Goal: Task Accomplishment & Management: Complete application form

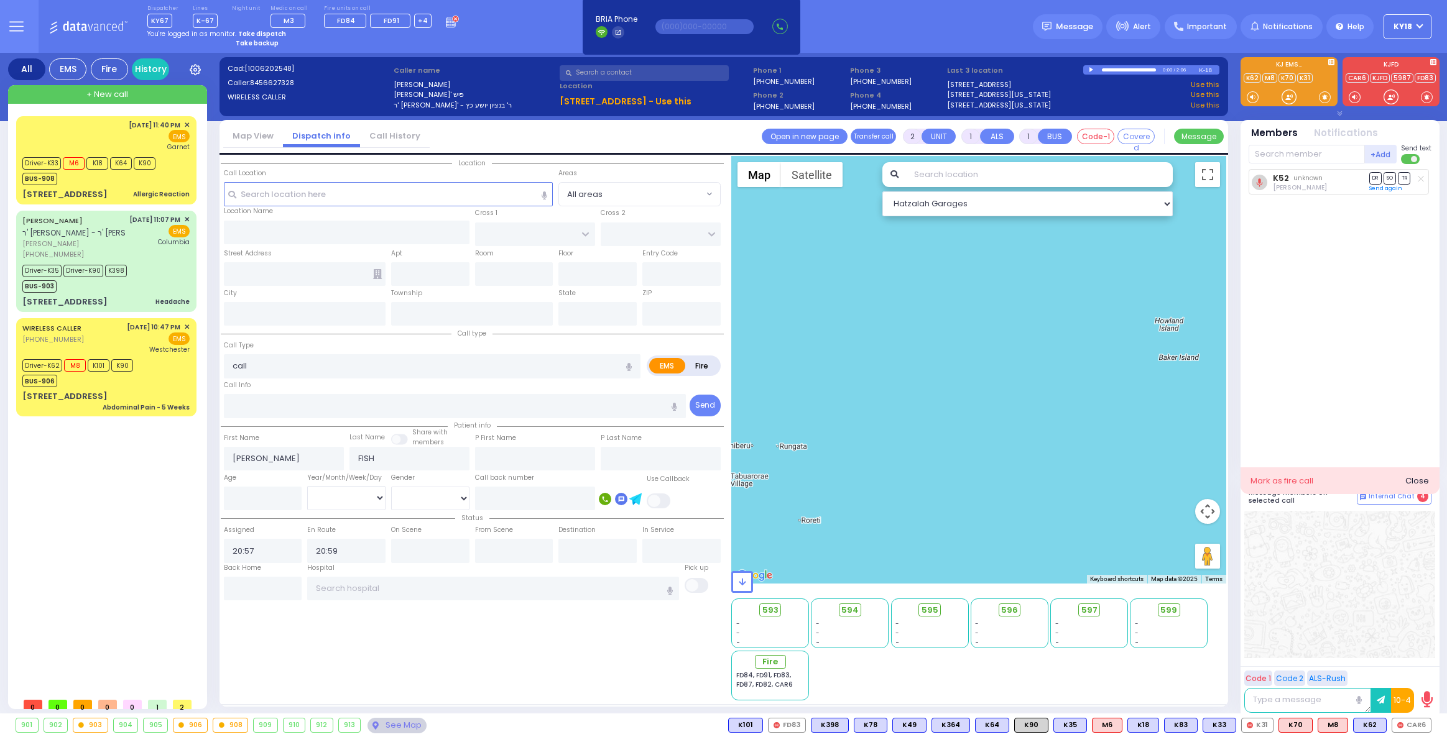
select select
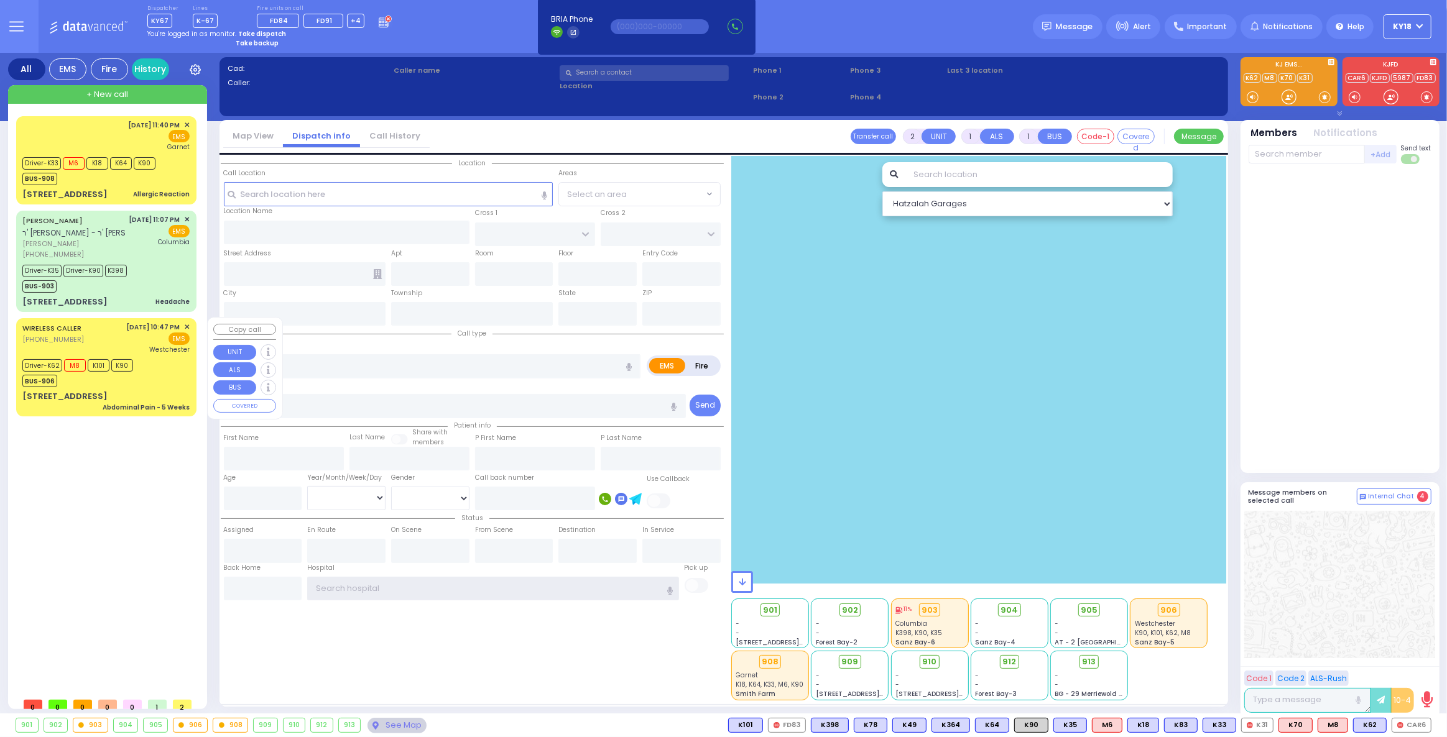
type input "ky18"
click at [140, 346] on div "Westchester" at bounding box center [158, 349] width 63 height 9
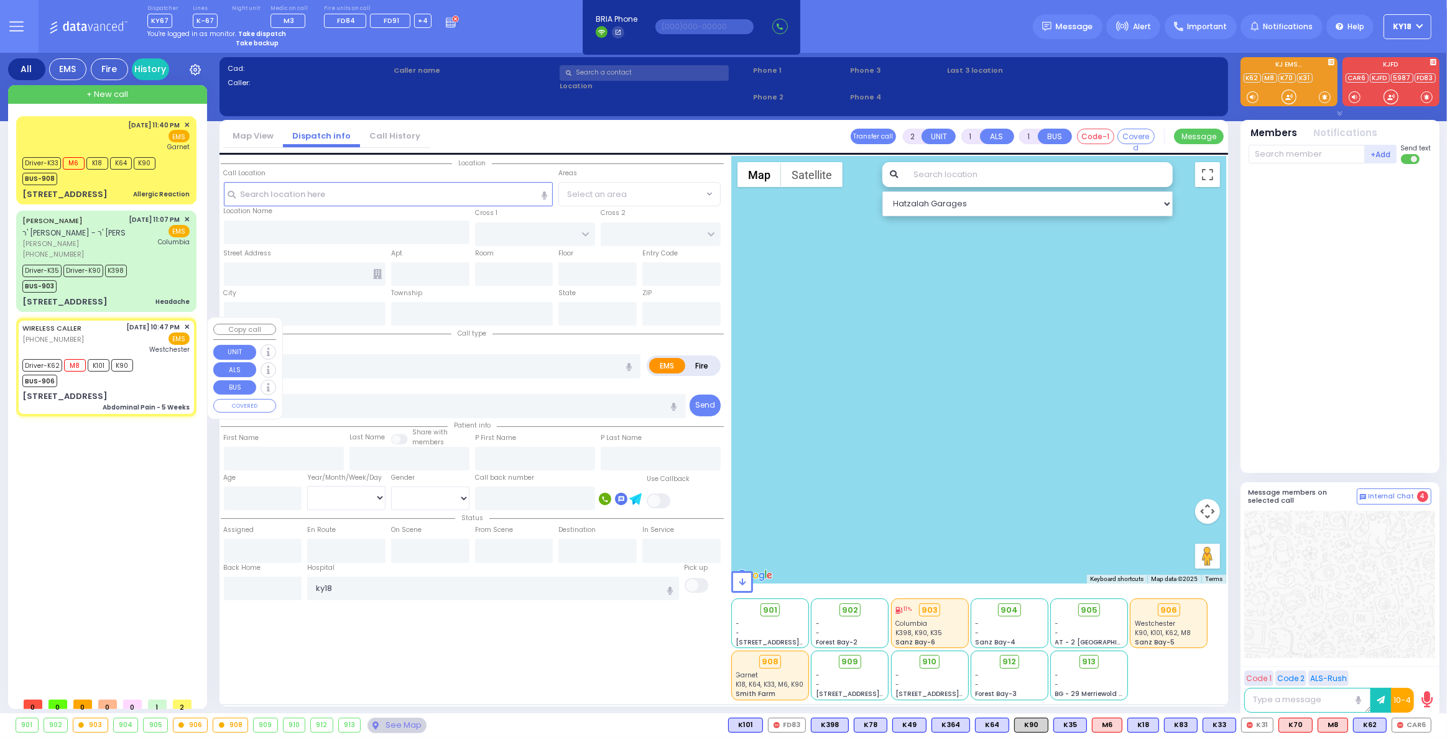
type input "6"
select select
type input "Abdominal Pain - 5 Weeks"
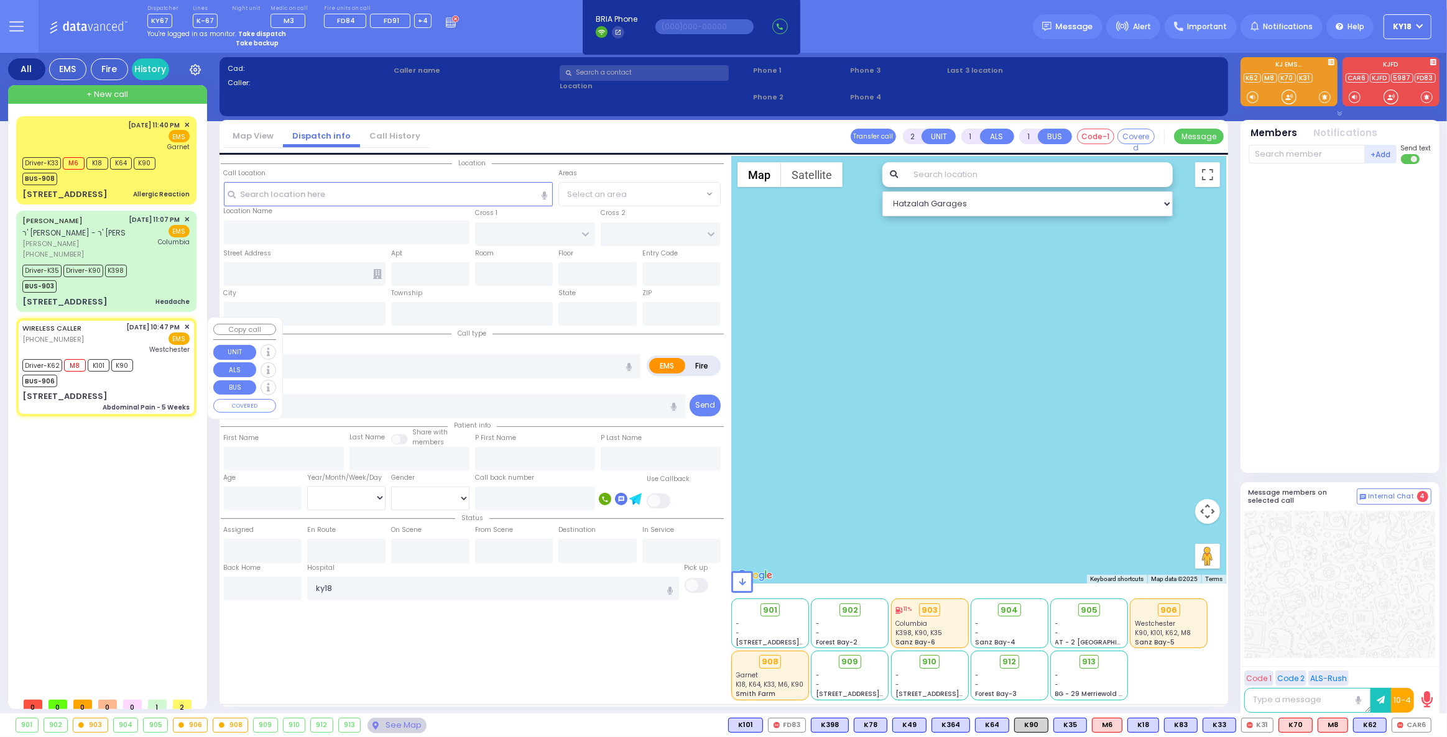
radio input "true"
type input "[PERSON_NAME]"
type input "Feuerwerger"
type input "27"
select select "Year"
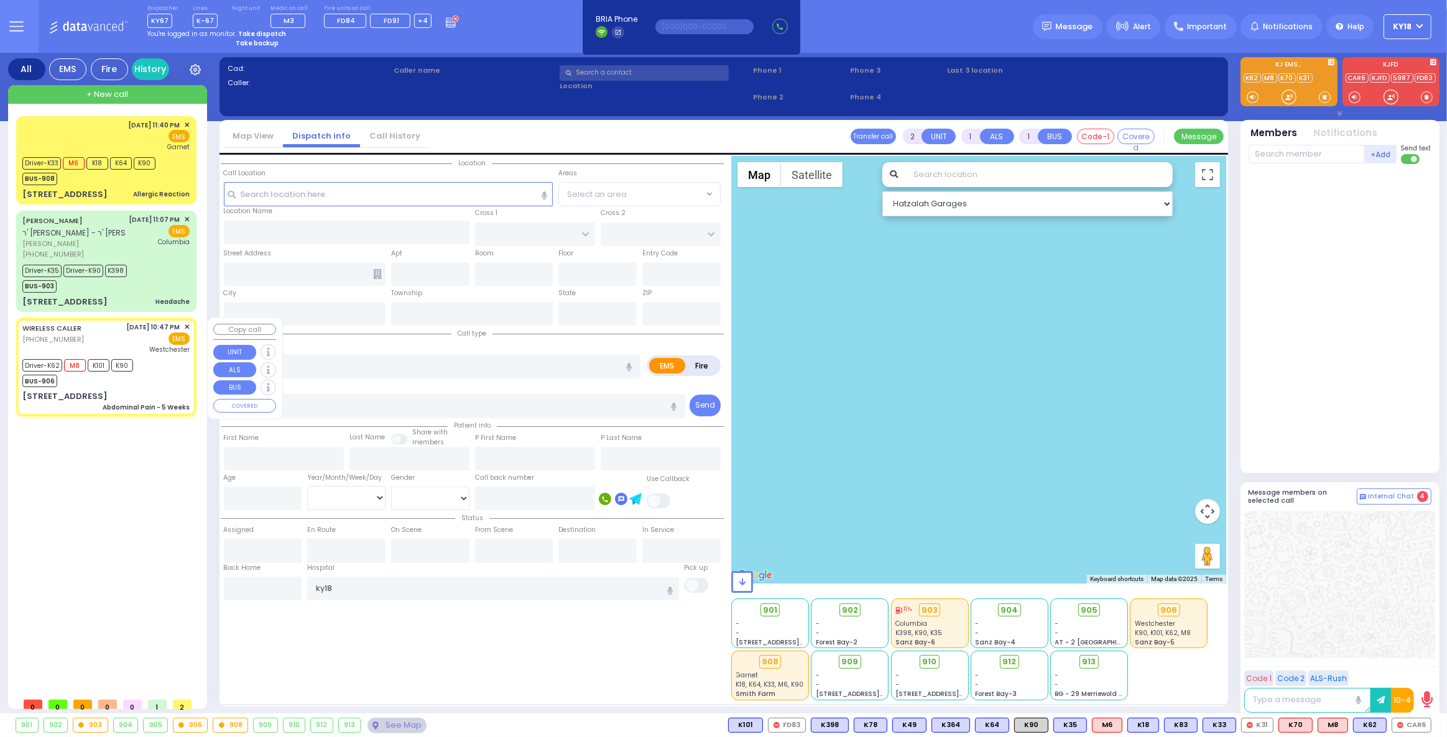
select select "[DEMOGRAPHIC_DATA]"
type input "22:47"
type input "22:49"
type input "22:51"
type input "23:29"
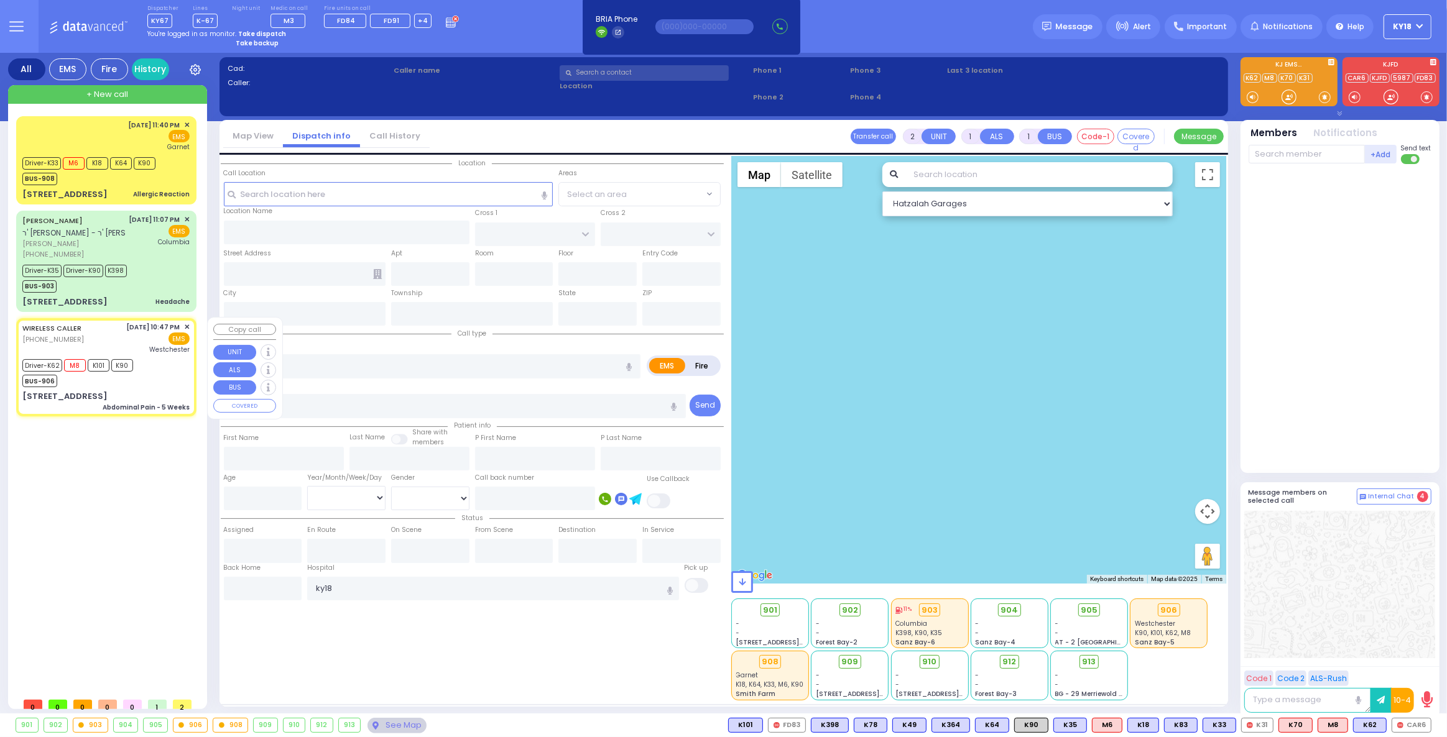
type input "00:01"
type input "00:30"
type input "[GEOGRAPHIC_DATA]-[PERSON_NAME][GEOGRAPHIC_DATA]"
select select "Hatzalah Garages"
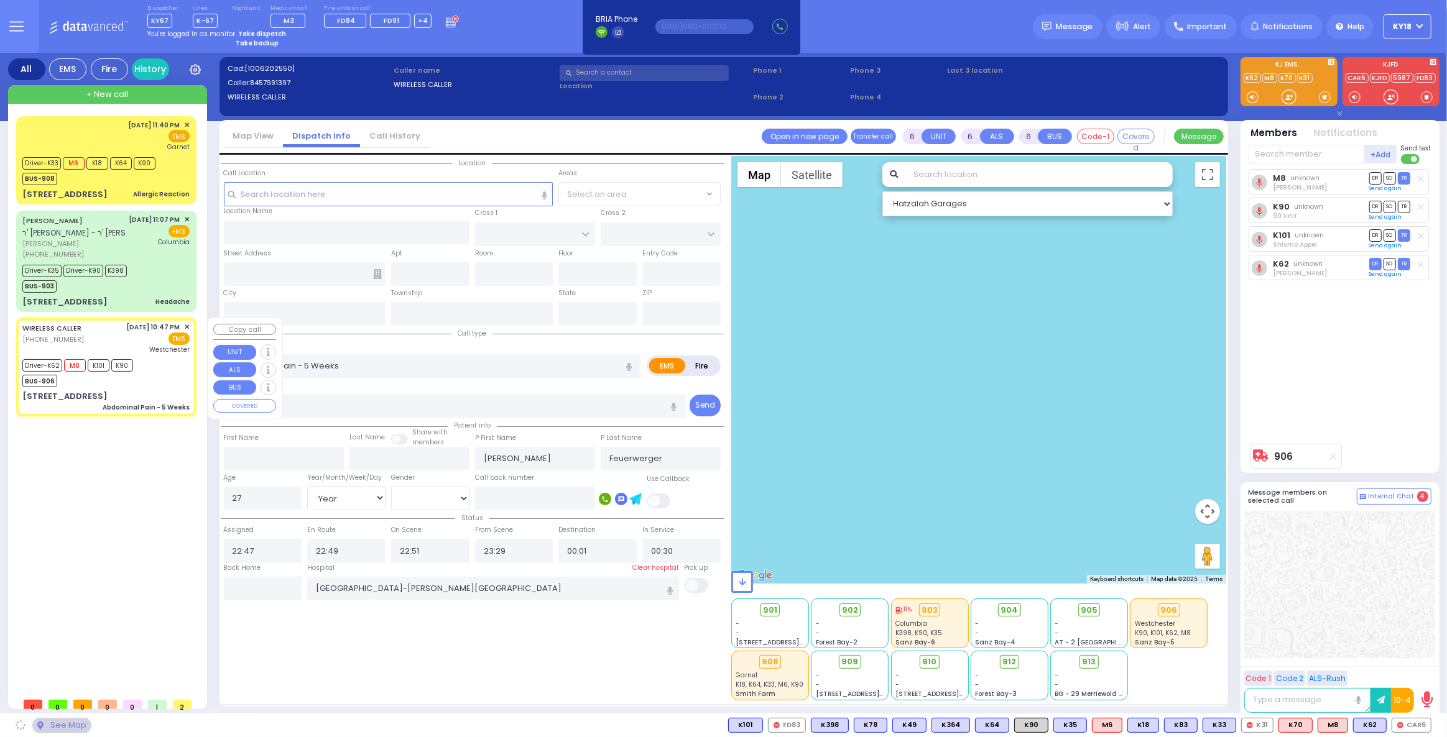
type input "ACRES RD"
type input "DINEV RD"
type input "[STREET_ADDRESS]"
type input "101"
type input "Monroe"
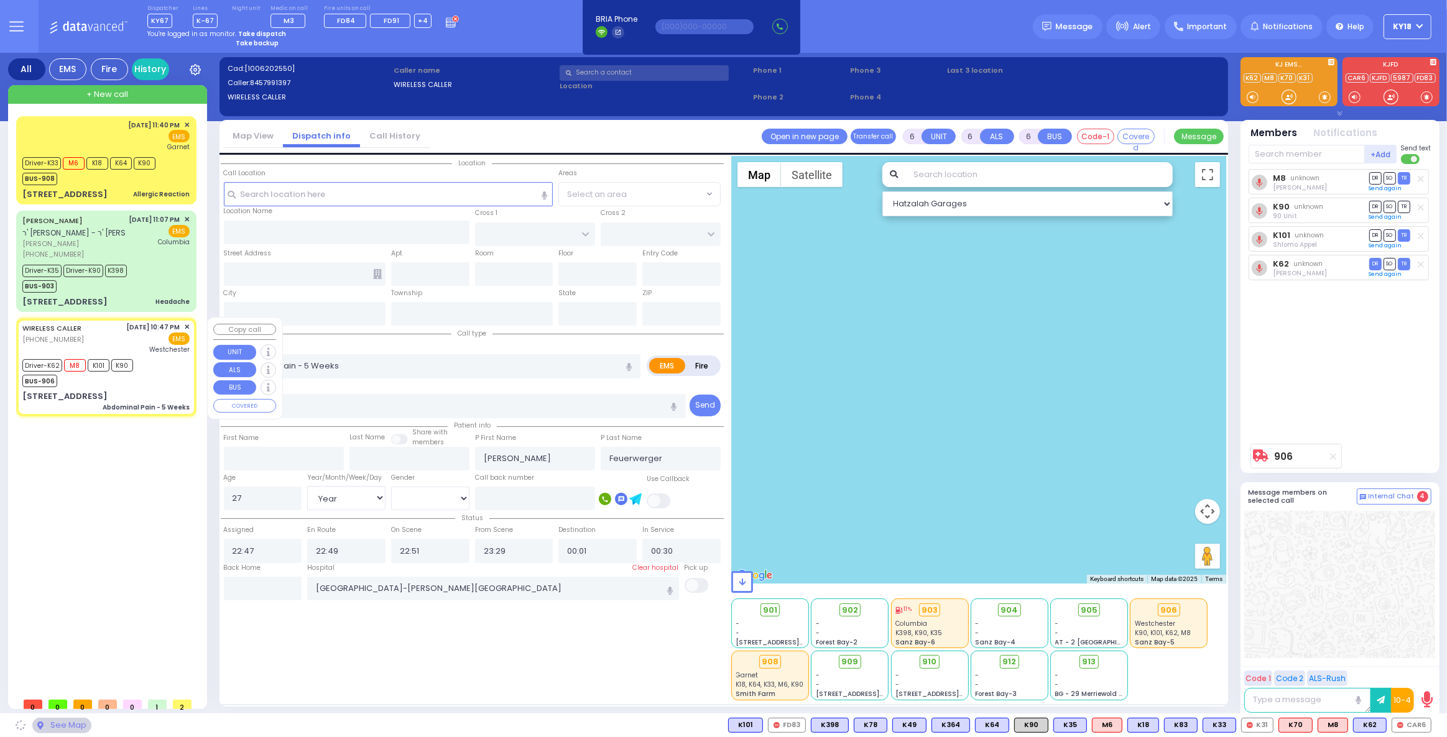
type input "[US_STATE]"
type input "10950"
select select "PALM TREE"
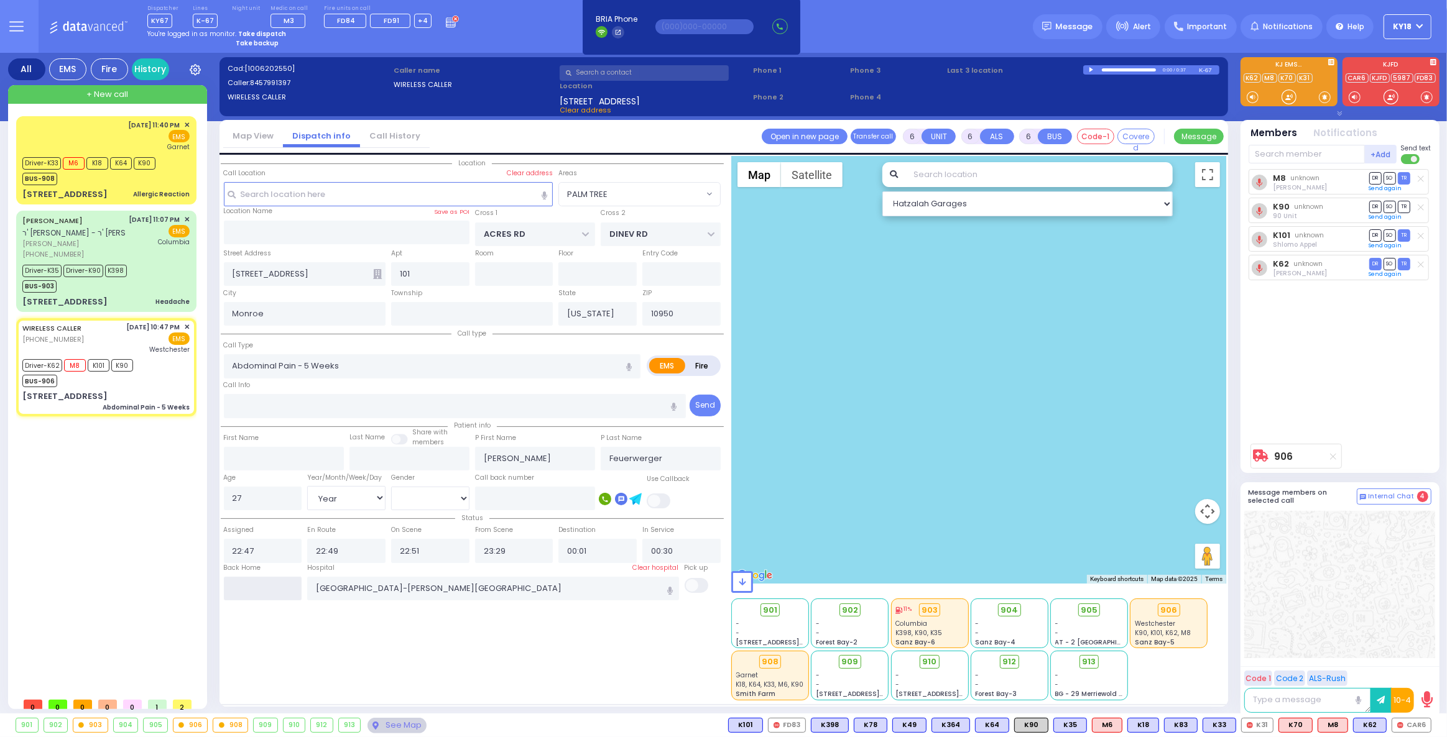
click at [295, 594] on input "text" at bounding box center [263, 589] width 78 height 24
type input "06:35"
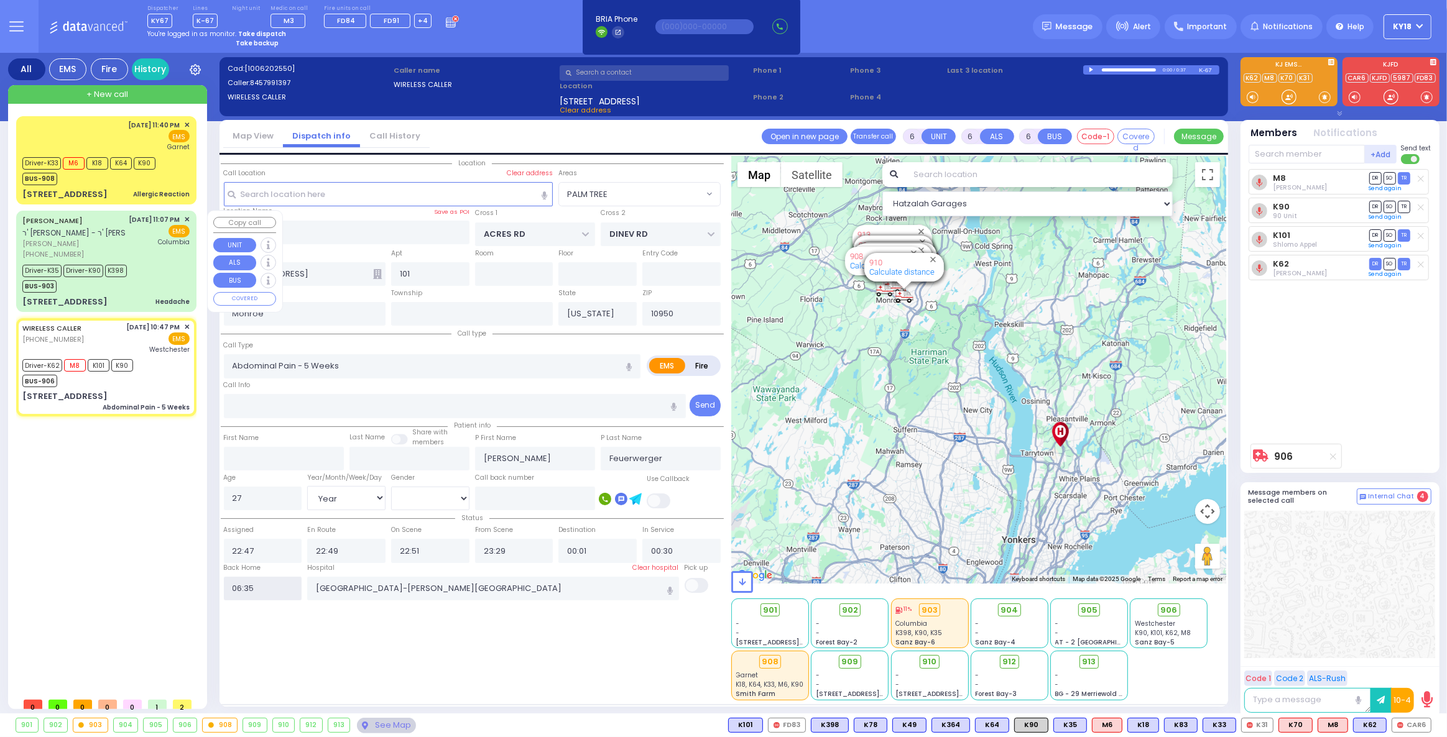
select select
radio input "true"
select select
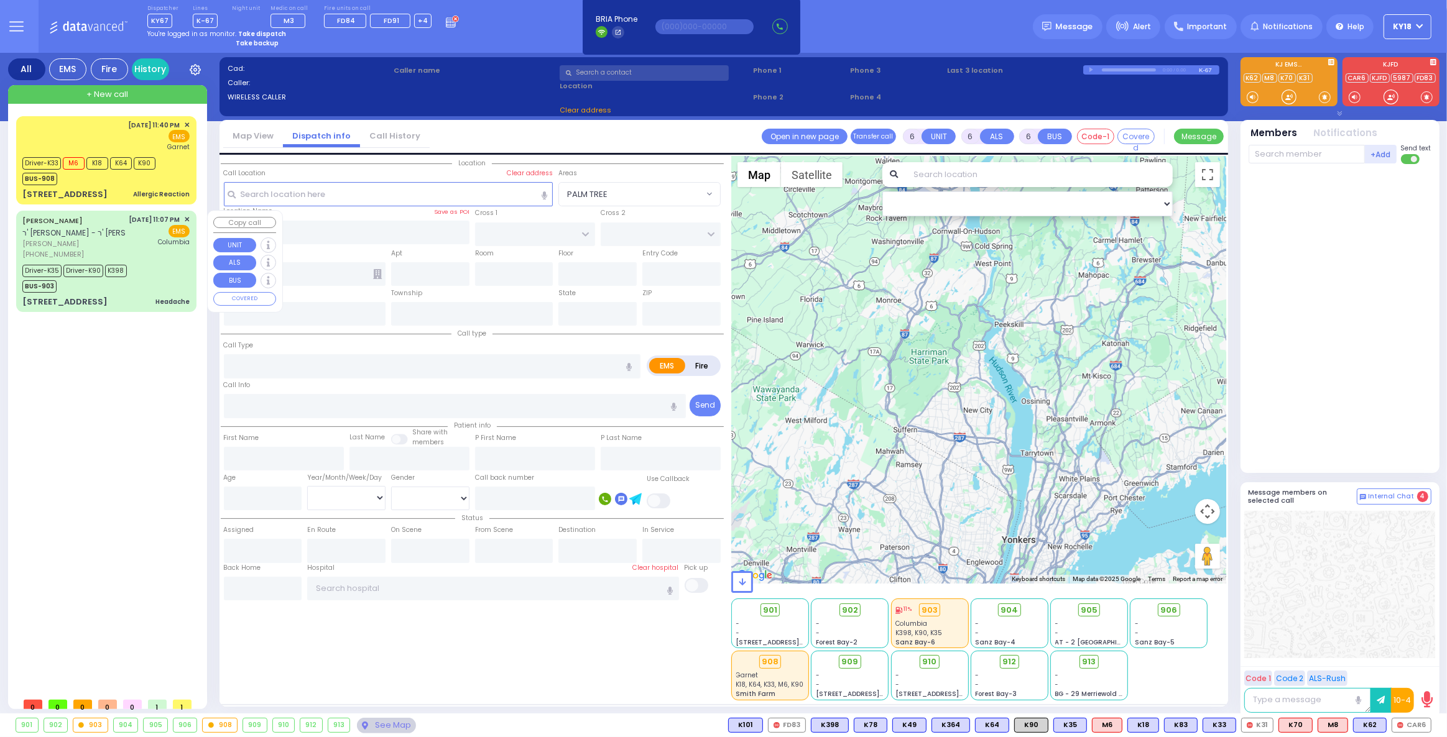
click at [106, 246] on span "[PERSON_NAME]" at bounding box center [73, 244] width 103 height 11
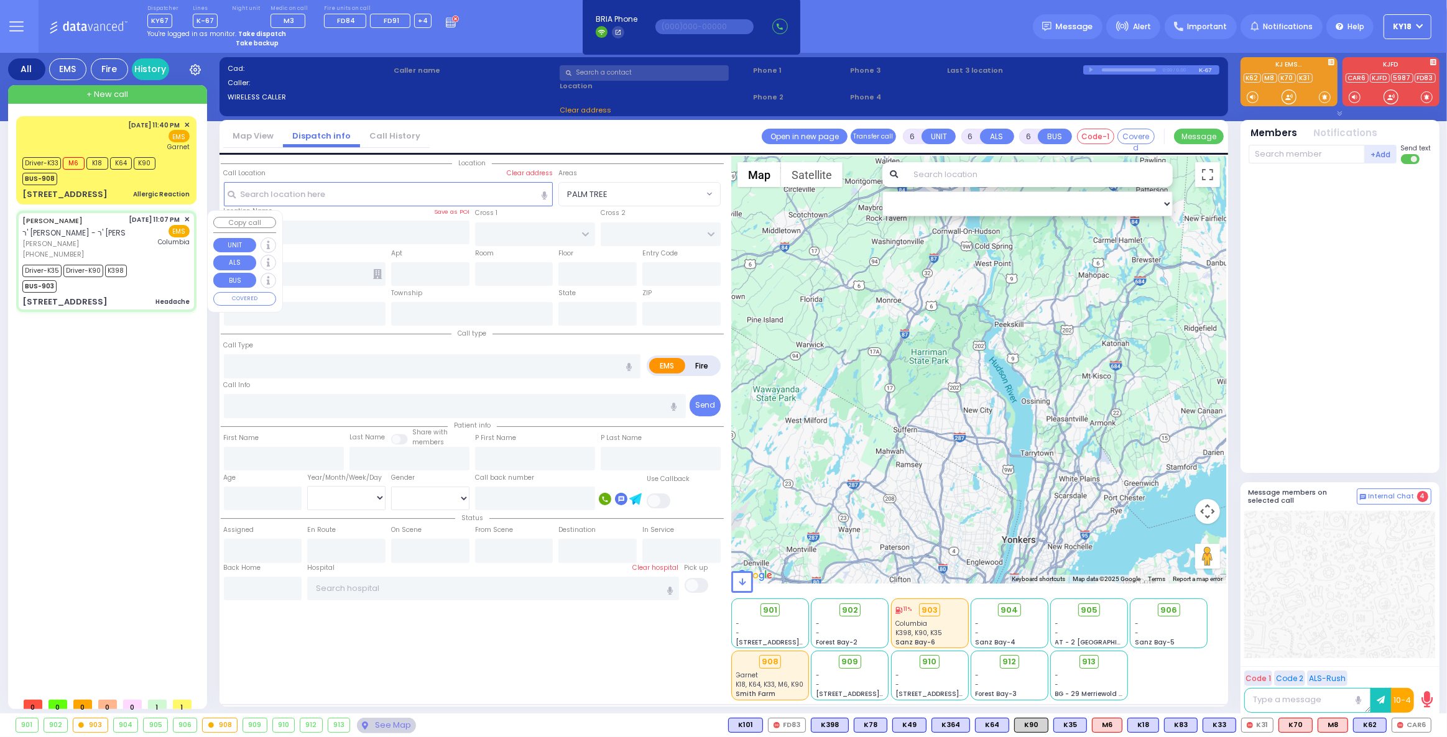
select select
type input "Headache"
radio input "true"
type input "[PERSON_NAME]"
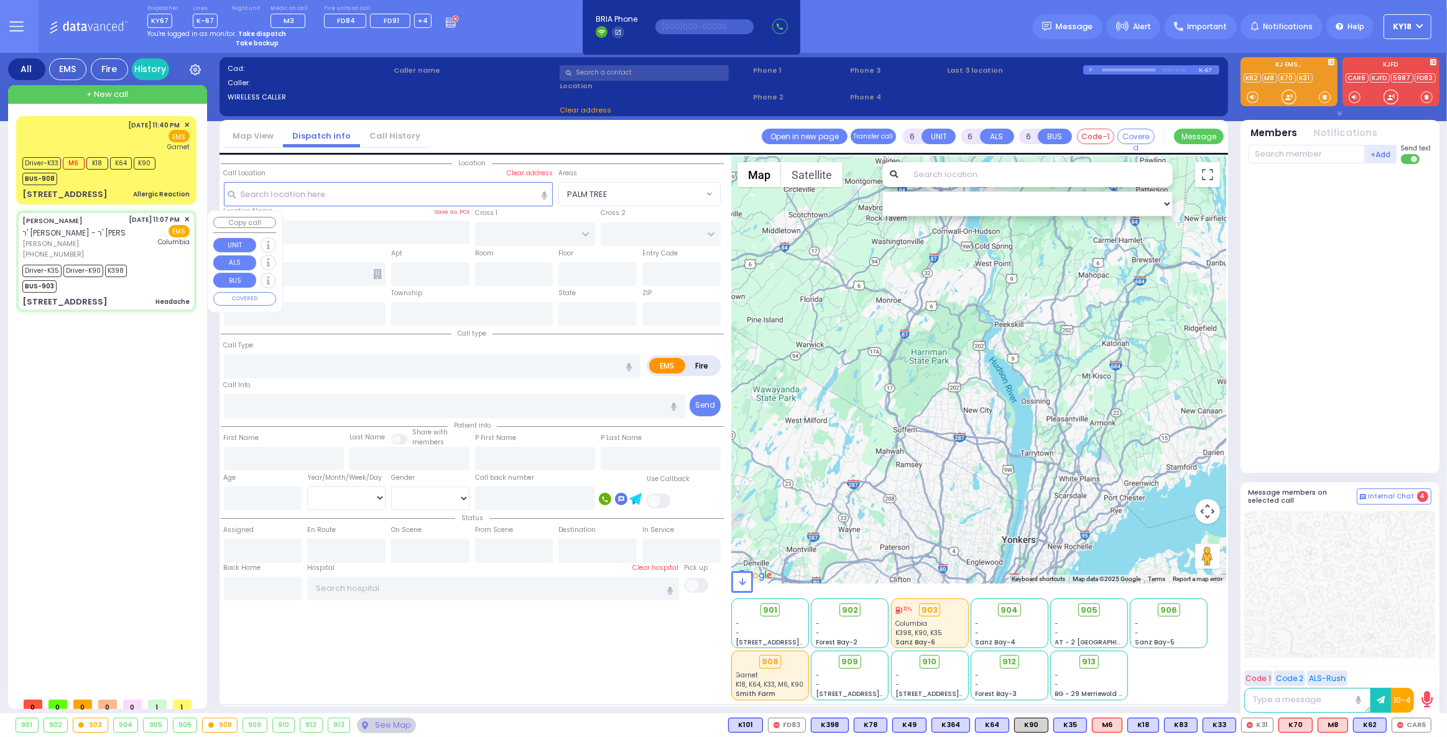
type input "[PERSON_NAME]"
type input "22"
select select "Year"
select select "[DEMOGRAPHIC_DATA]"
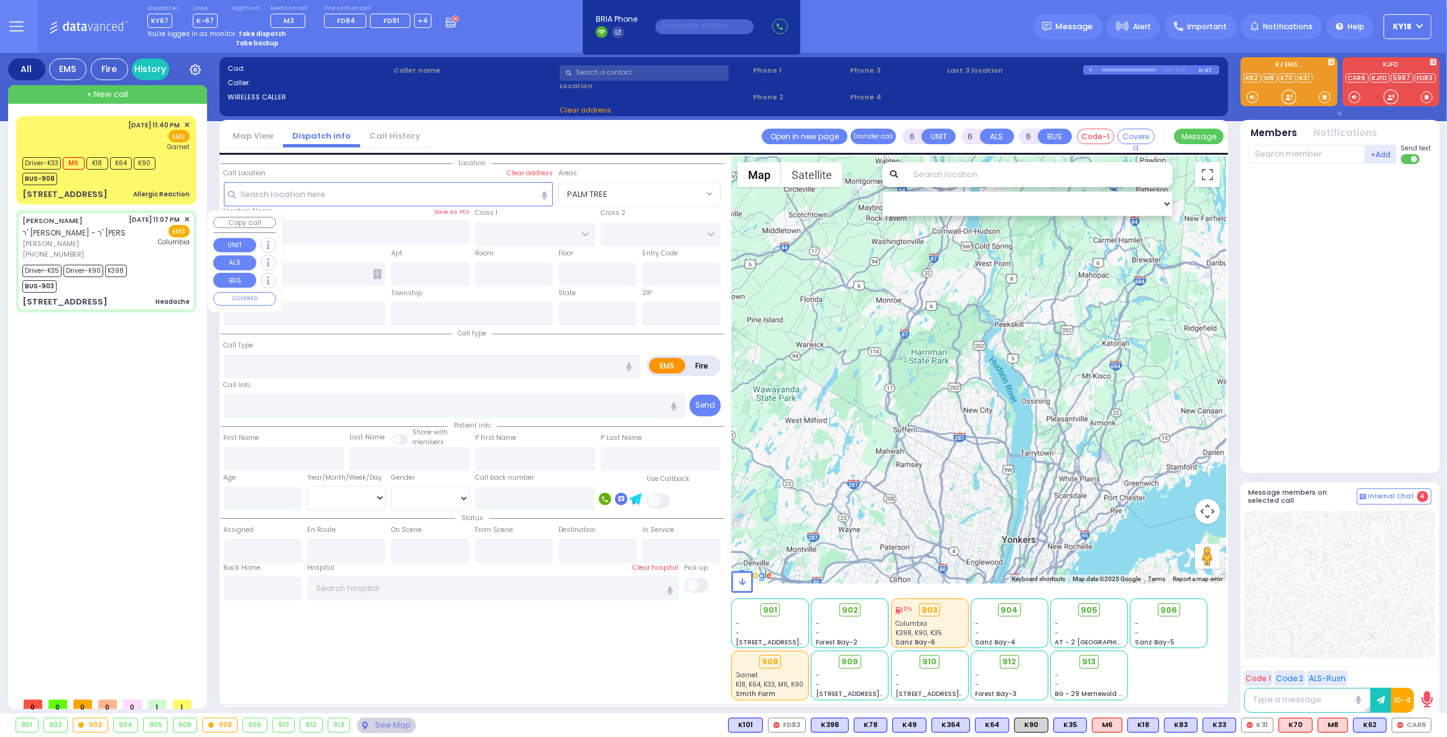
type input "23:07"
type input "23:08"
type input "23:10"
type input "23:48"
type input "00:30"
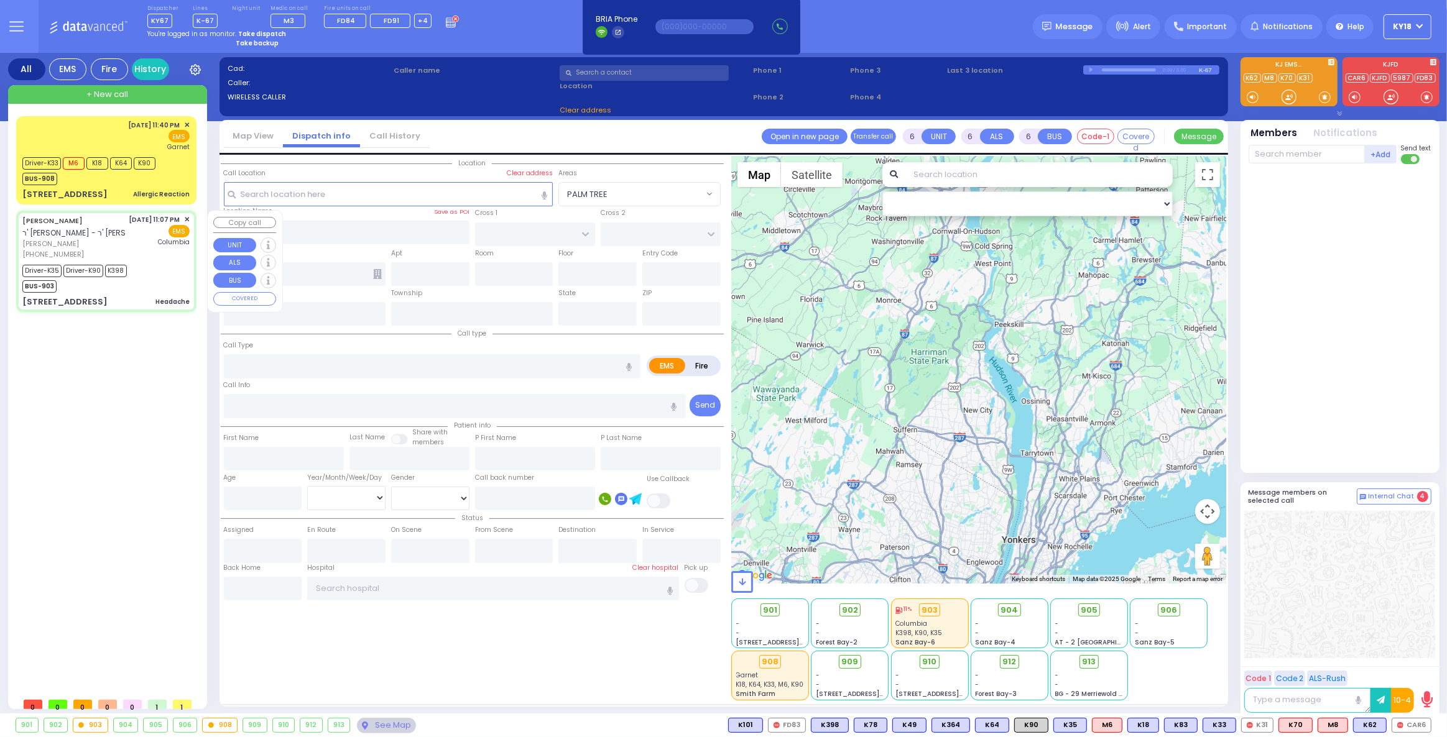
type input "01:45"
type input "[US_STATE][GEOGRAPHIC_DATA]- [GEOGRAPHIC_DATA]"
select select "Hatzalah Garages"
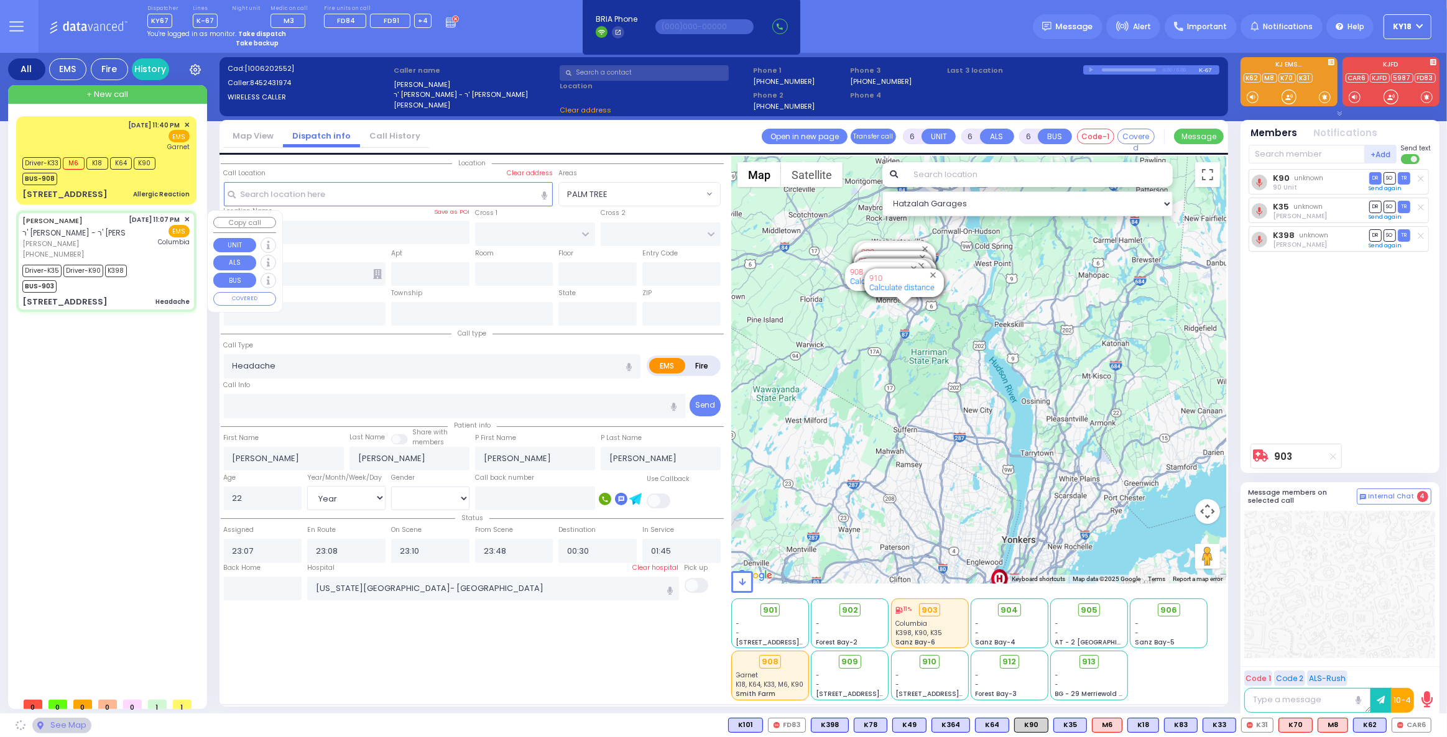
type input "SHINEV COURT"
type input "QUICKWAY RD"
type input "[STREET_ADDRESS][PERSON_NAME]"
type input "302"
type input "Monroe"
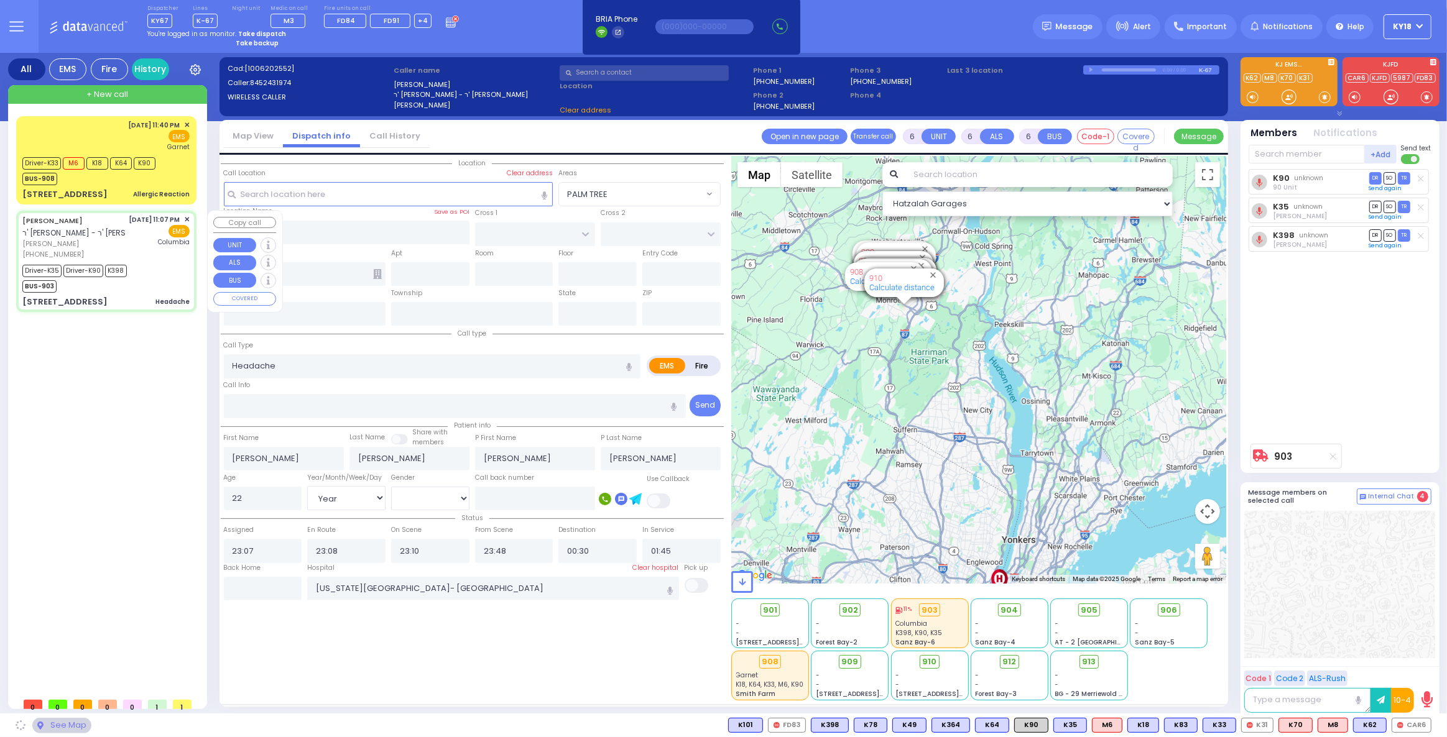
type input "[US_STATE]"
type input "10950"
select select "SECTION 1"
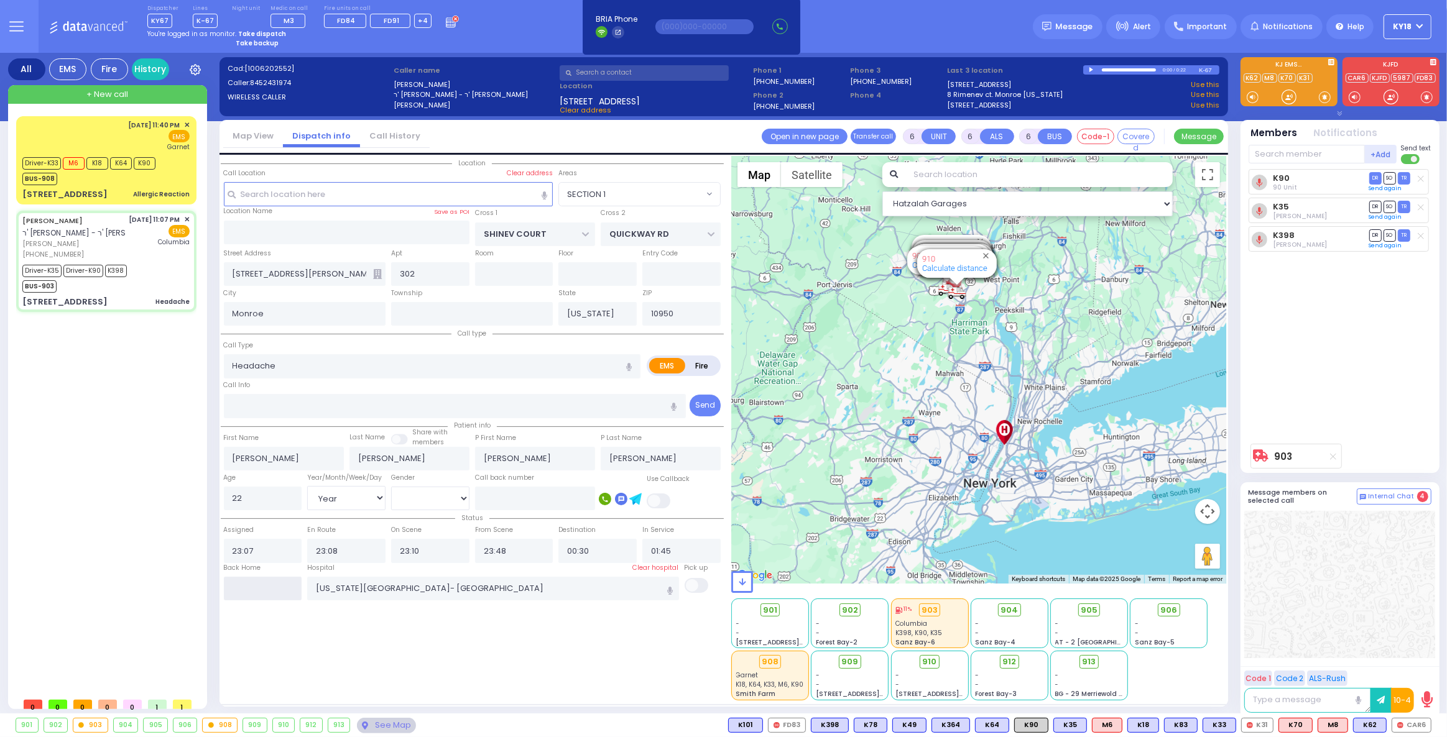
click at [280, 584] on input "text" at bounding box center [263, 589] width 78 height 24
click at [279, 584] on input "text" at bounding box center [263, 589] width 78 height 24
click at [243, 586] on input "text" at bounding box center [263, 589] width 78 height 24
click at [242, 584] on input "text" at bounding box center [263, 589] width 78 height 24
type input "06:36"
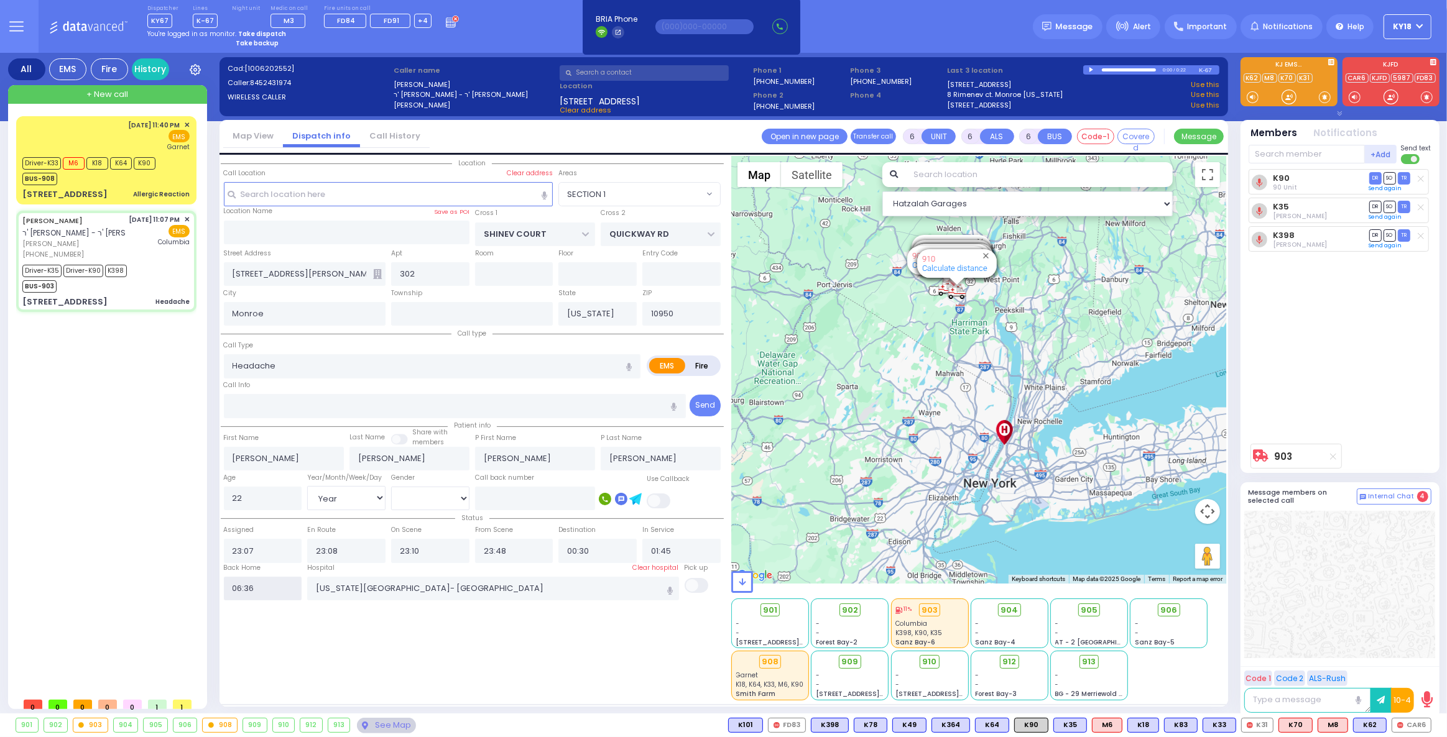
click at [242, 584] on input "06:36" at bounding box center [263, 589] width 78 height 24
click at [175, 187] on div "[DATE] 11:40 PM ✕ EMS Garnet Driver-K33 M6 K18" at bounding box center [106, 160] width 175 height 85
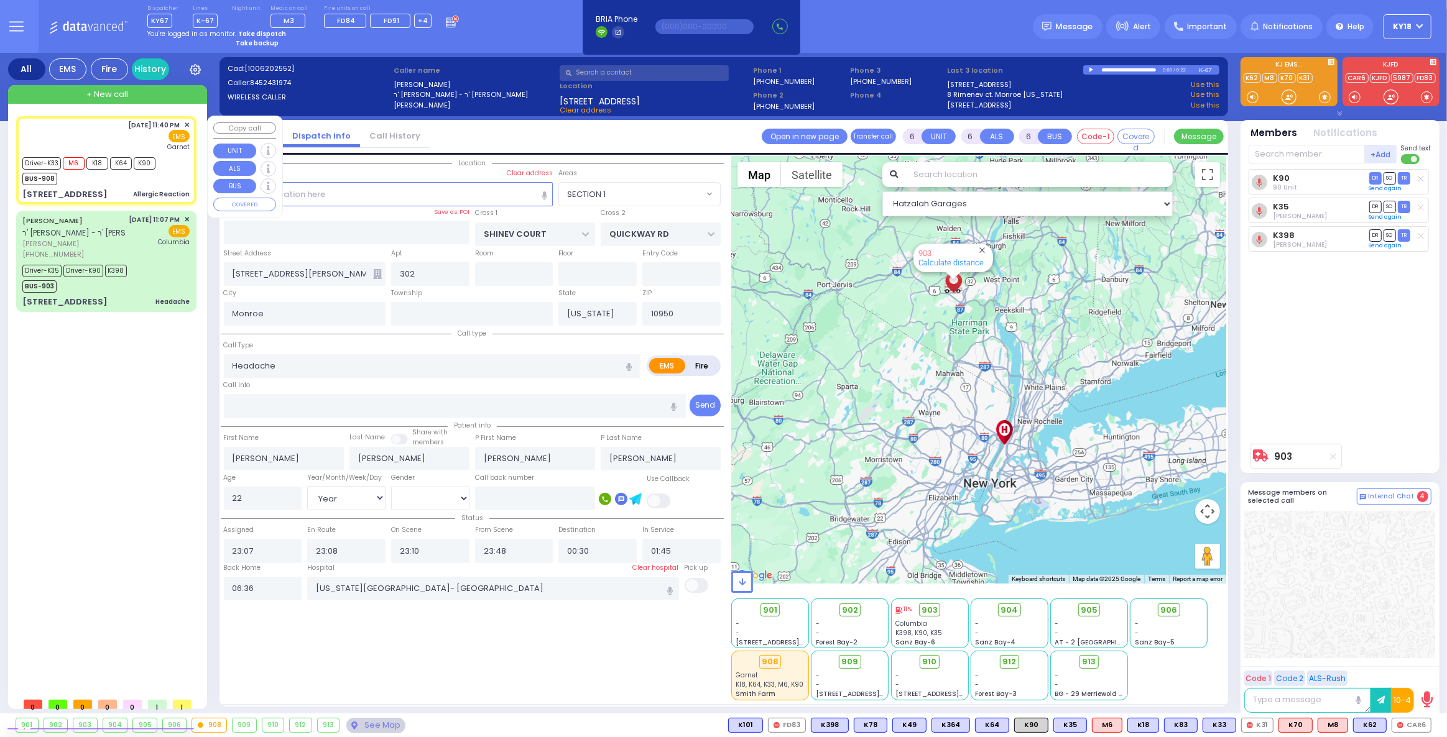
select select
type input "Allergic Reaction"
radio input "true"
type input "Yide"
type input "[PERSON_NAME]"
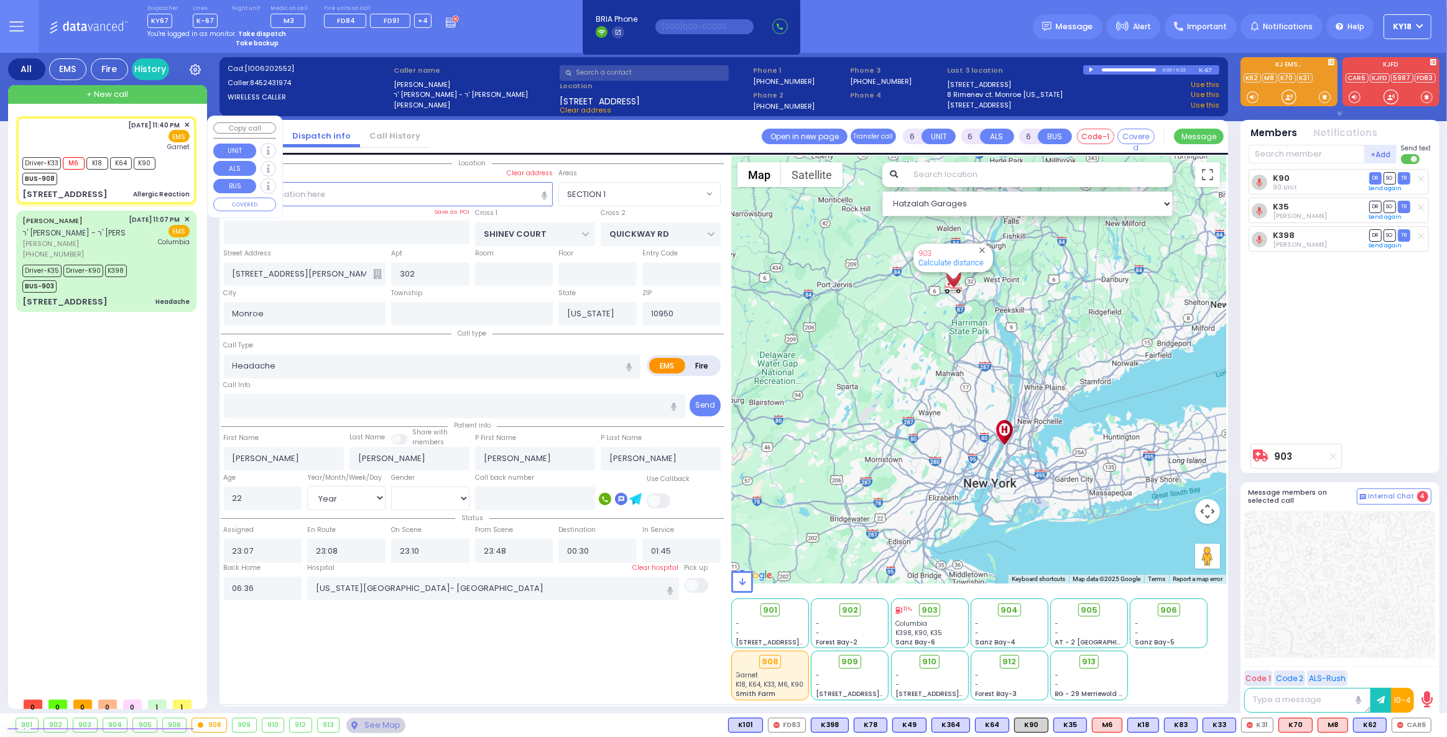
type input "15"
select select "Year"
select select "[DEMOGRAPHIC_DATA]"
type input "23:40"
type input "23:41"
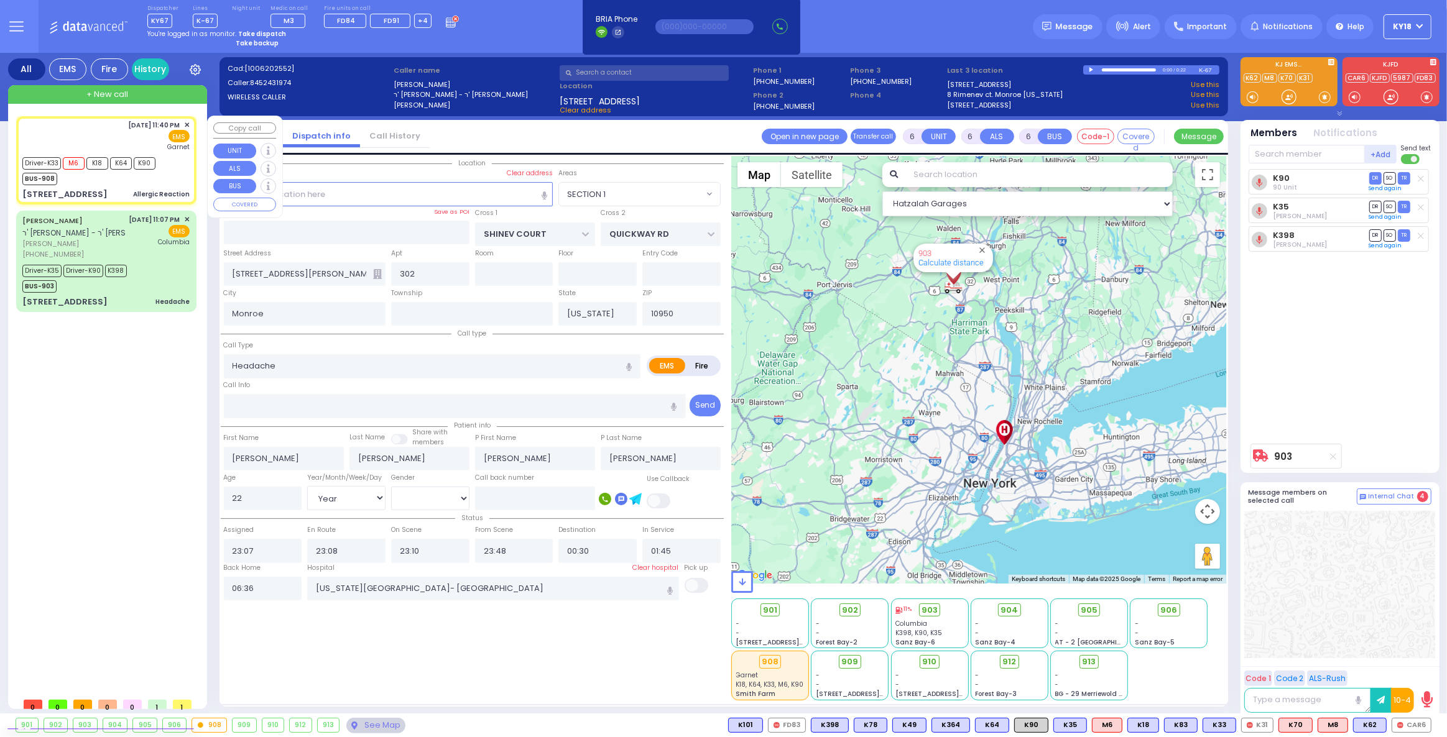
type input "23:42"
type input "23:49"
type input "[GEOGRAPHIC_DATA]"
select select "Hatzalah Garages"
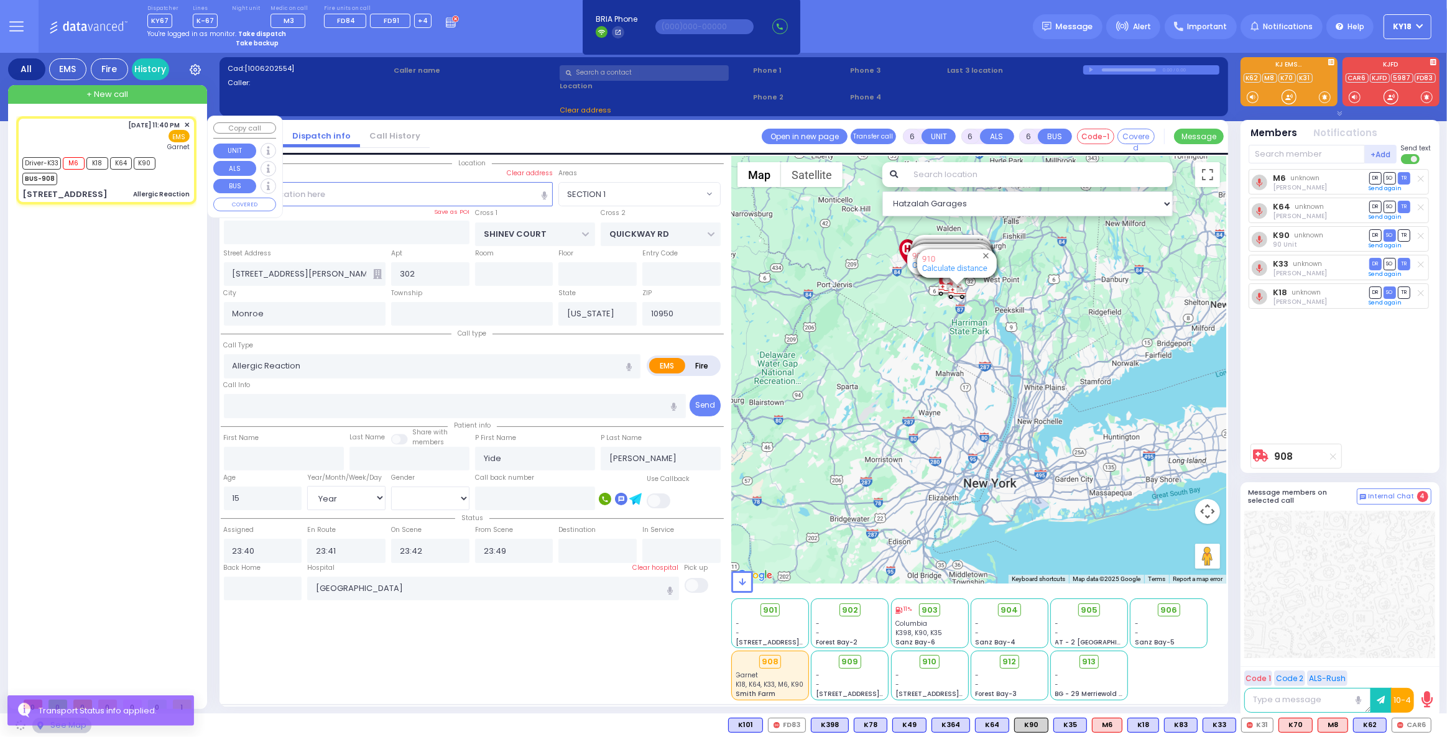
type input "[PERSON_NAME][GEOGRAPHIC_DATA]"
type input "[PERSON_NAME] LN"
type input "[STREET_ADDRESS]"
type input "MONROE"
select select "[PERSON_NAME][GEOGRAPHIC_DATA]"
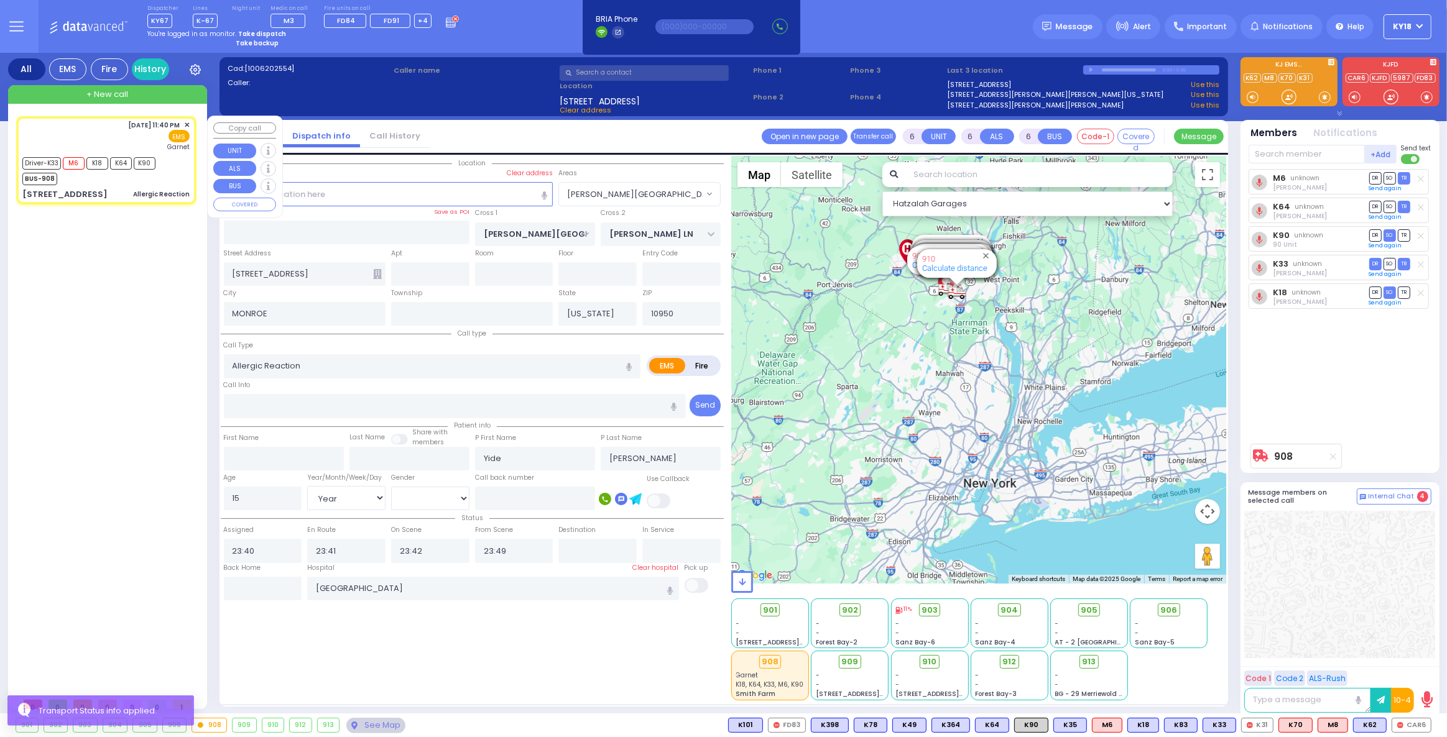
click at [175, 188] on div "Allergic Reaction" at bounding box center [161, 194] width 57 height 12
select select
radio input "true"
select select "Year"
select select "[DEMOGRAPHIC_DATA]"
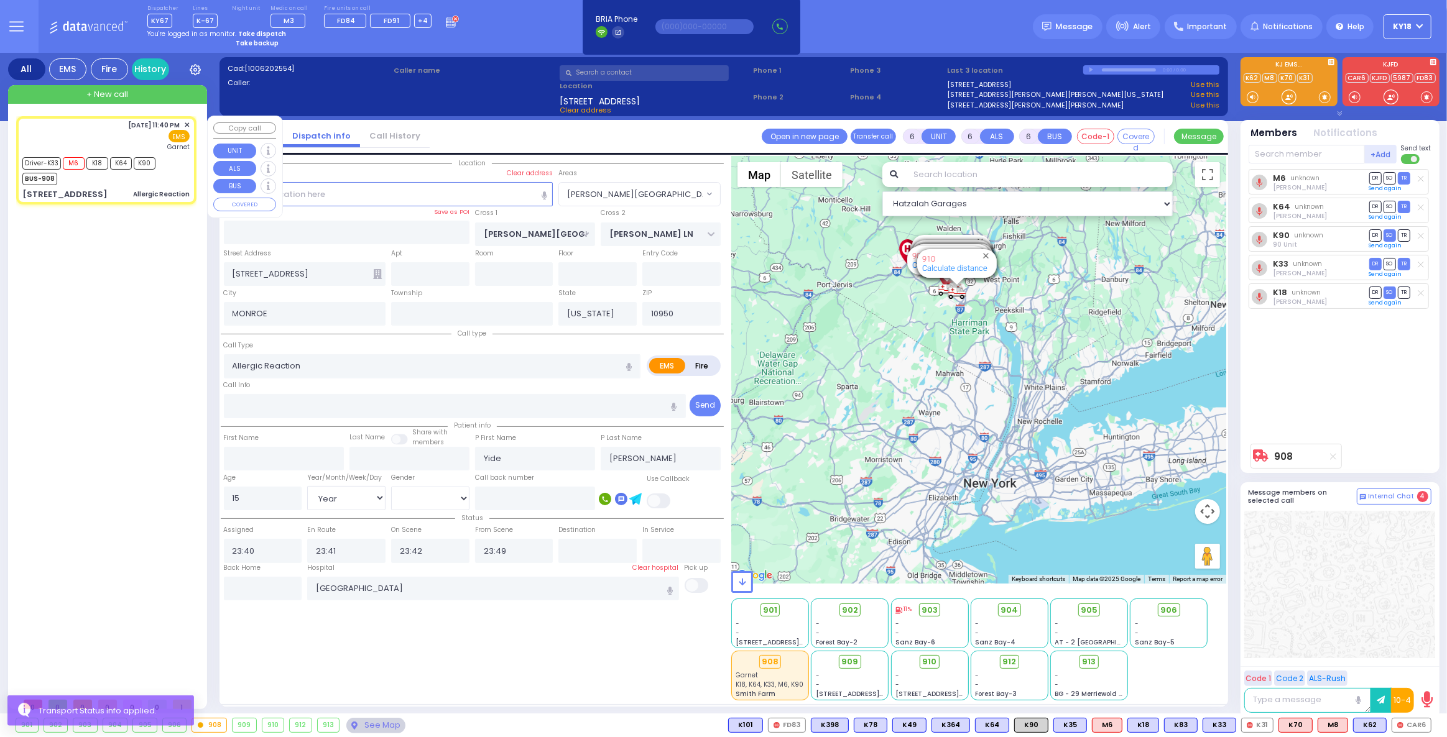
select select "Hatzalah Garages"
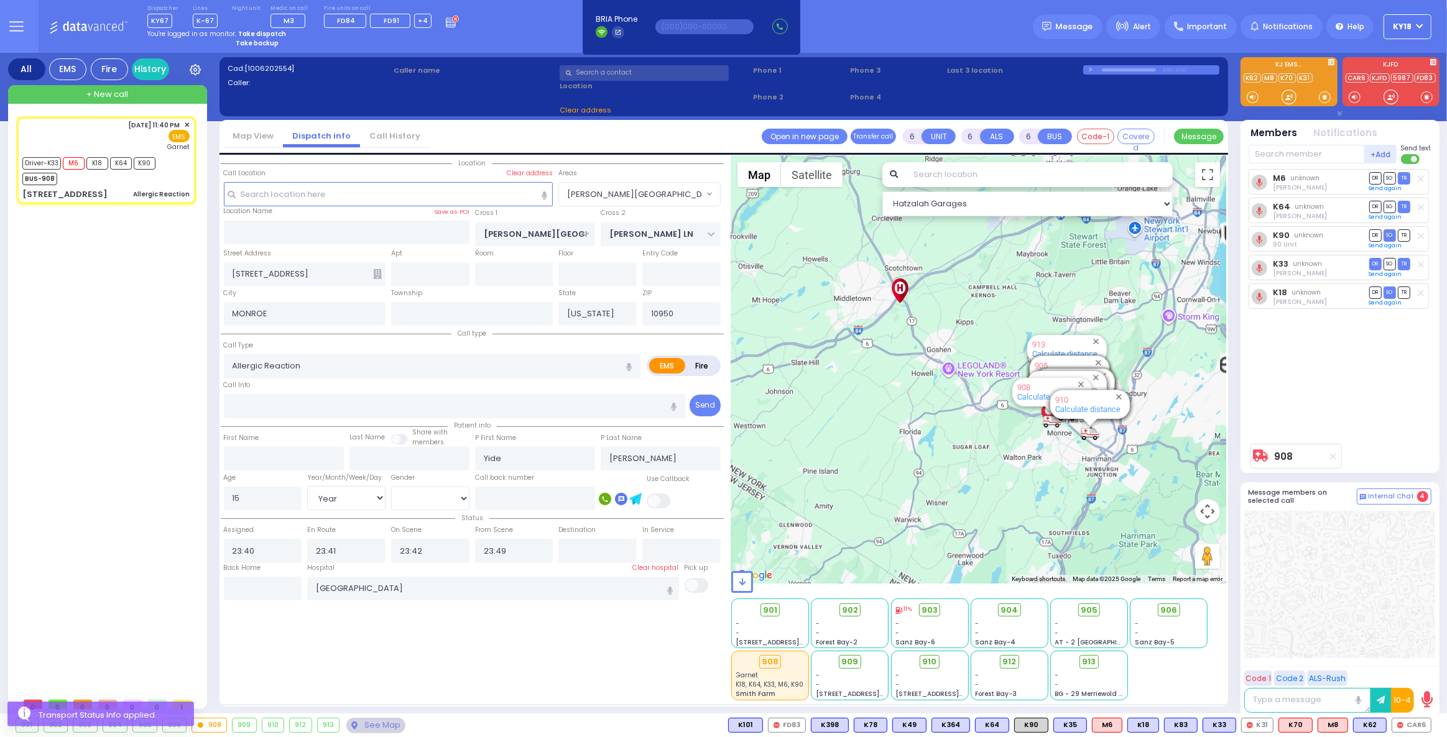
select select "[PERSON_NAME][GEOGRAPHIC_DATA]"
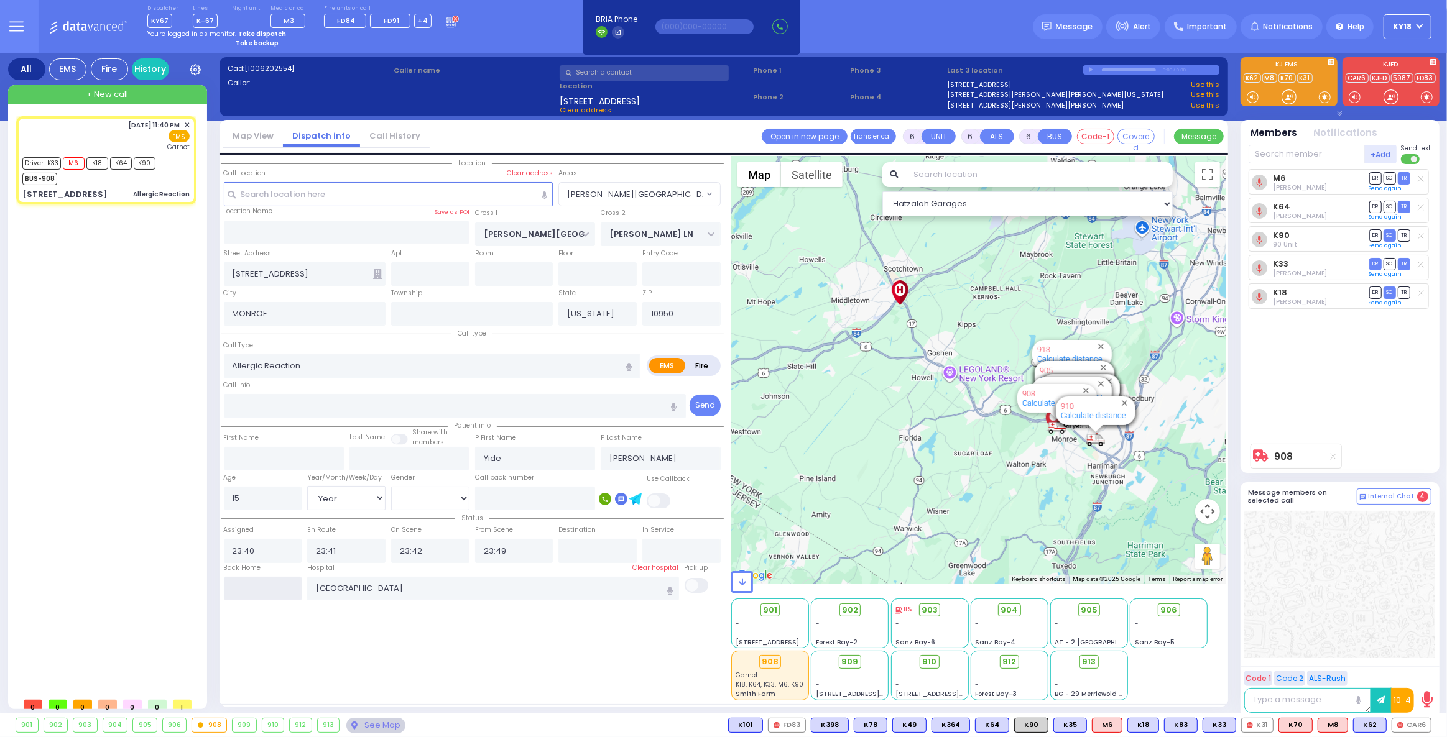
click at [269, 582] on input "text" at bounding box center [263, 589] width 78 height 24
type input "06:36"
select select
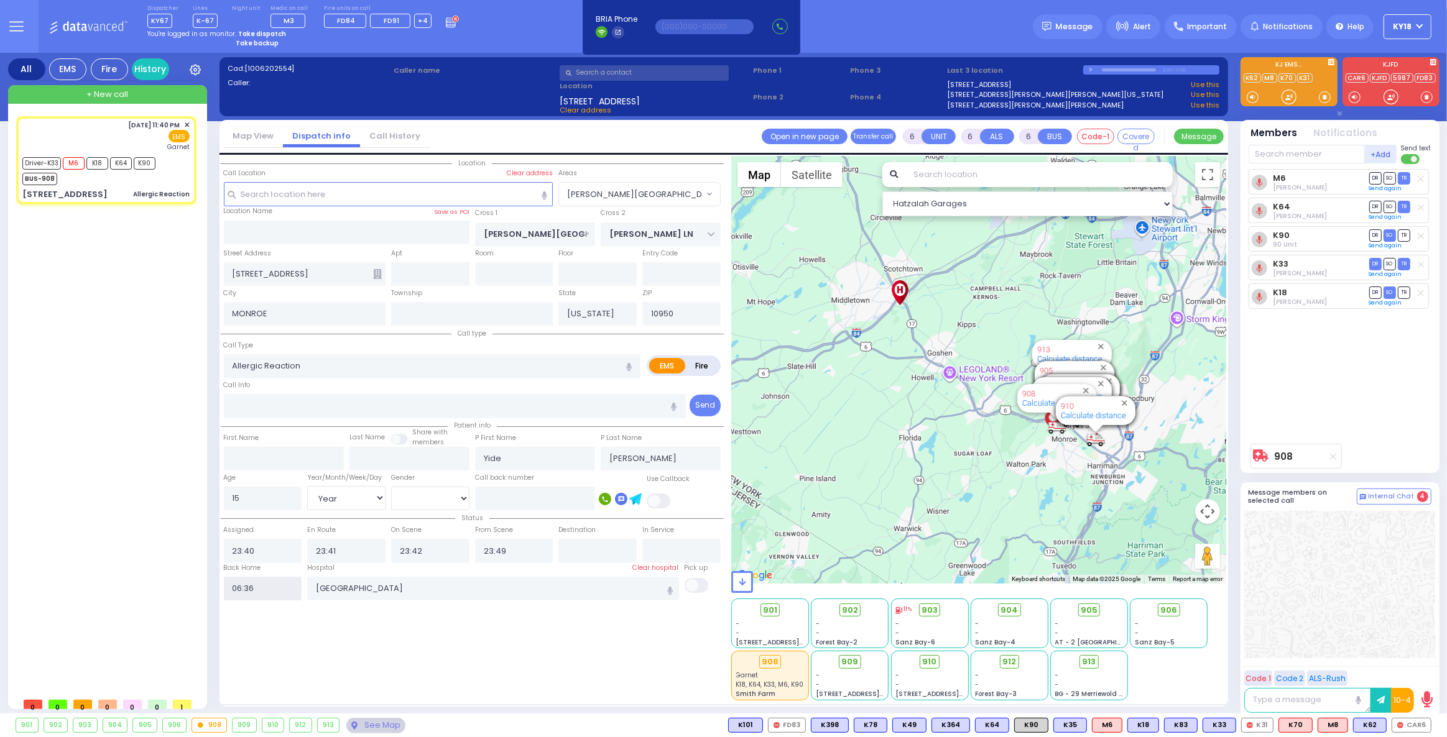
radio input "true"
select select
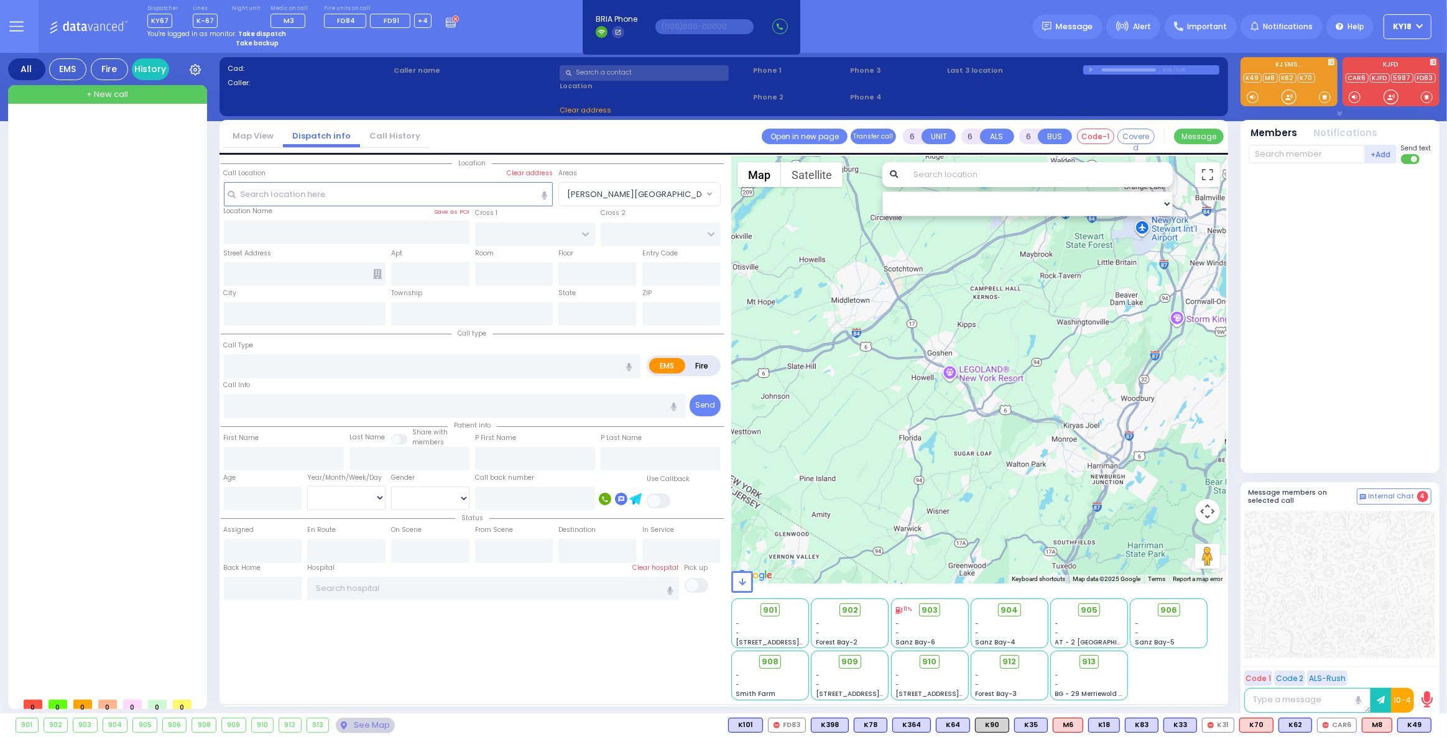
click at [246, 29] on strong "Take dispatch" at bounding box center [262, 33] width 48 height 9
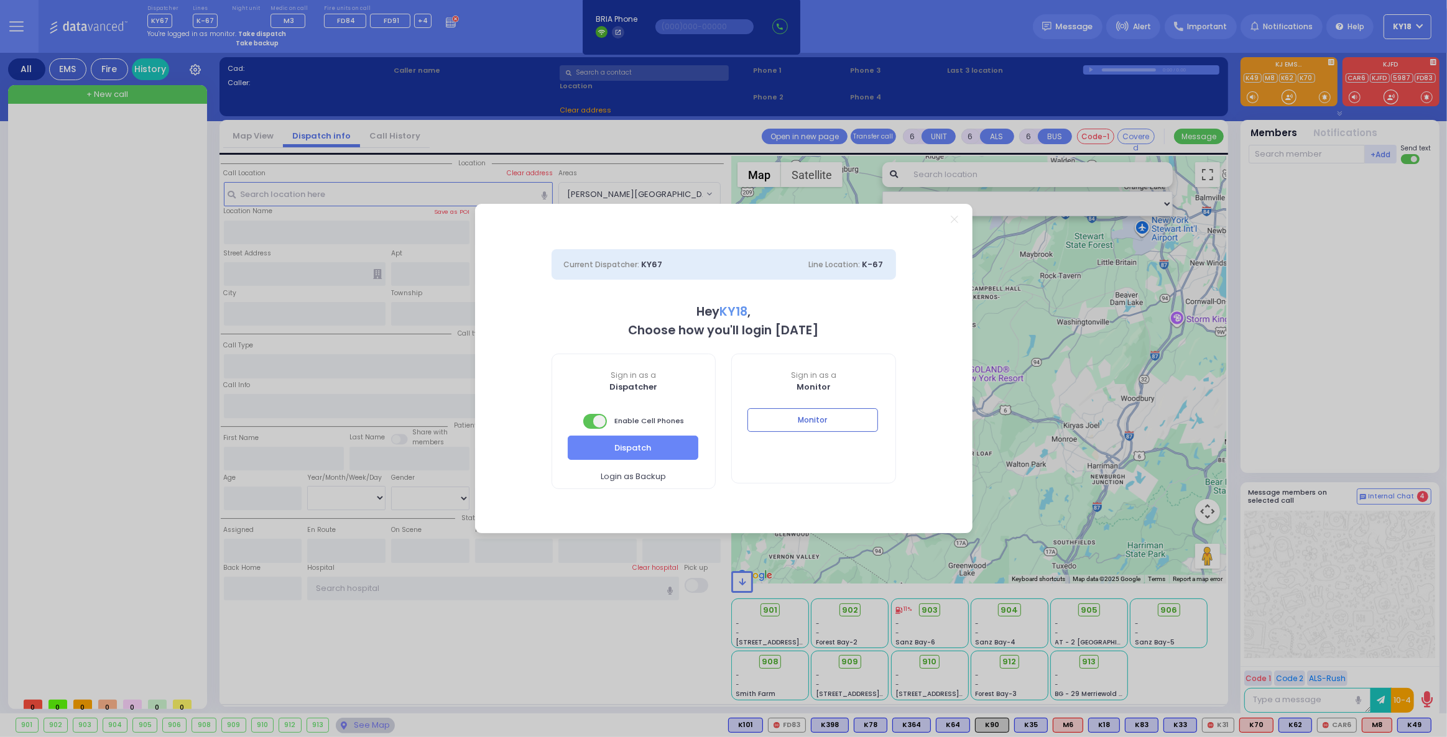
select select "4"
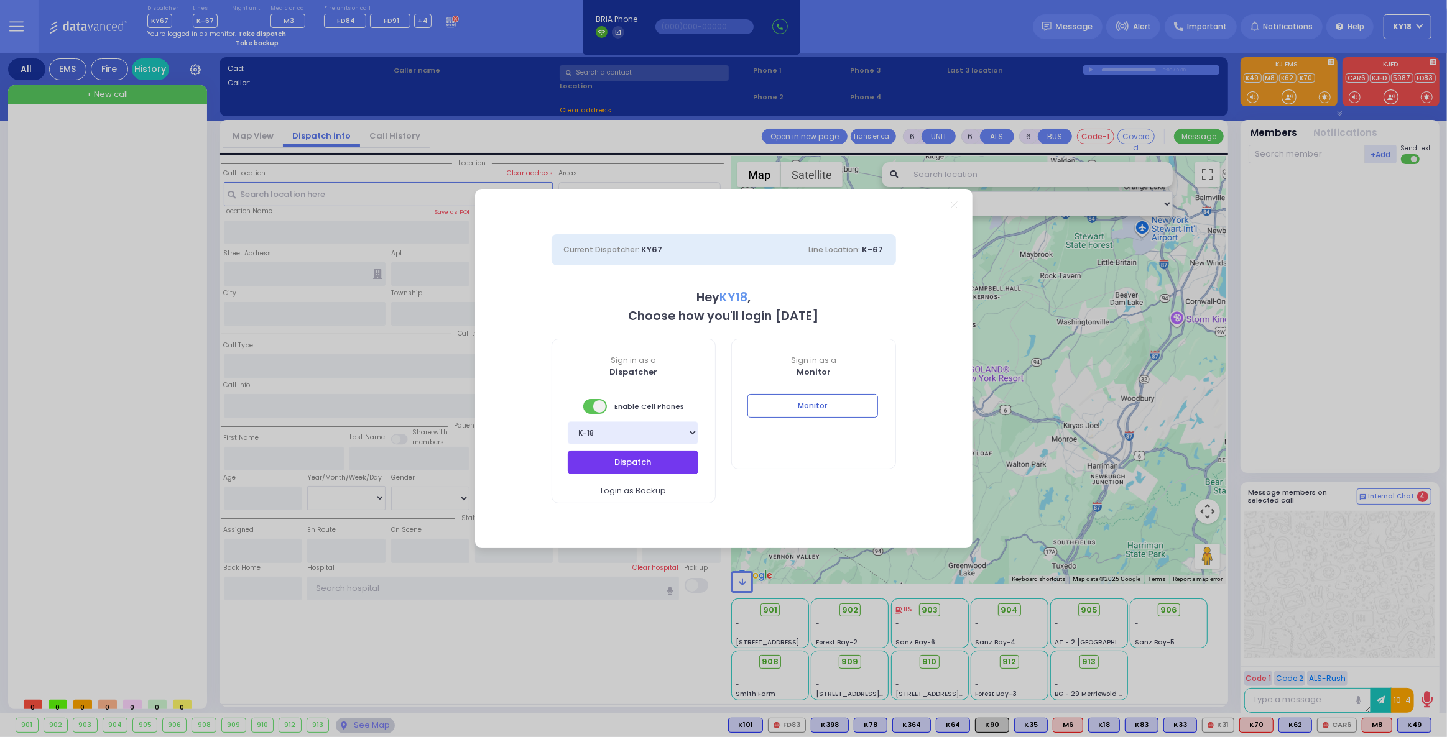
click at [633, 460] on button "Dispatch" at bounding box center [633, 463] width 131 height 24
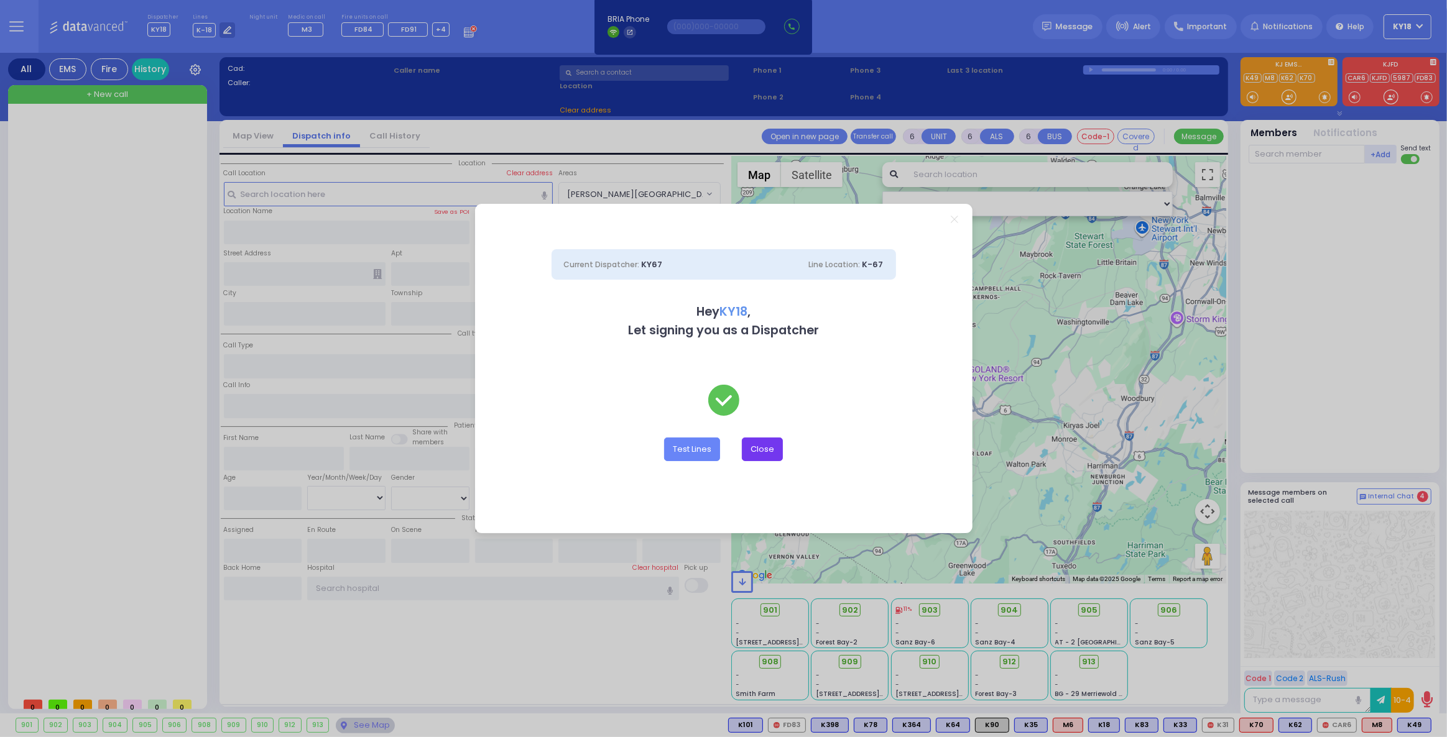
click at [763, 451] on button "Close" at bounding box center [762, 450] width 41 height 24
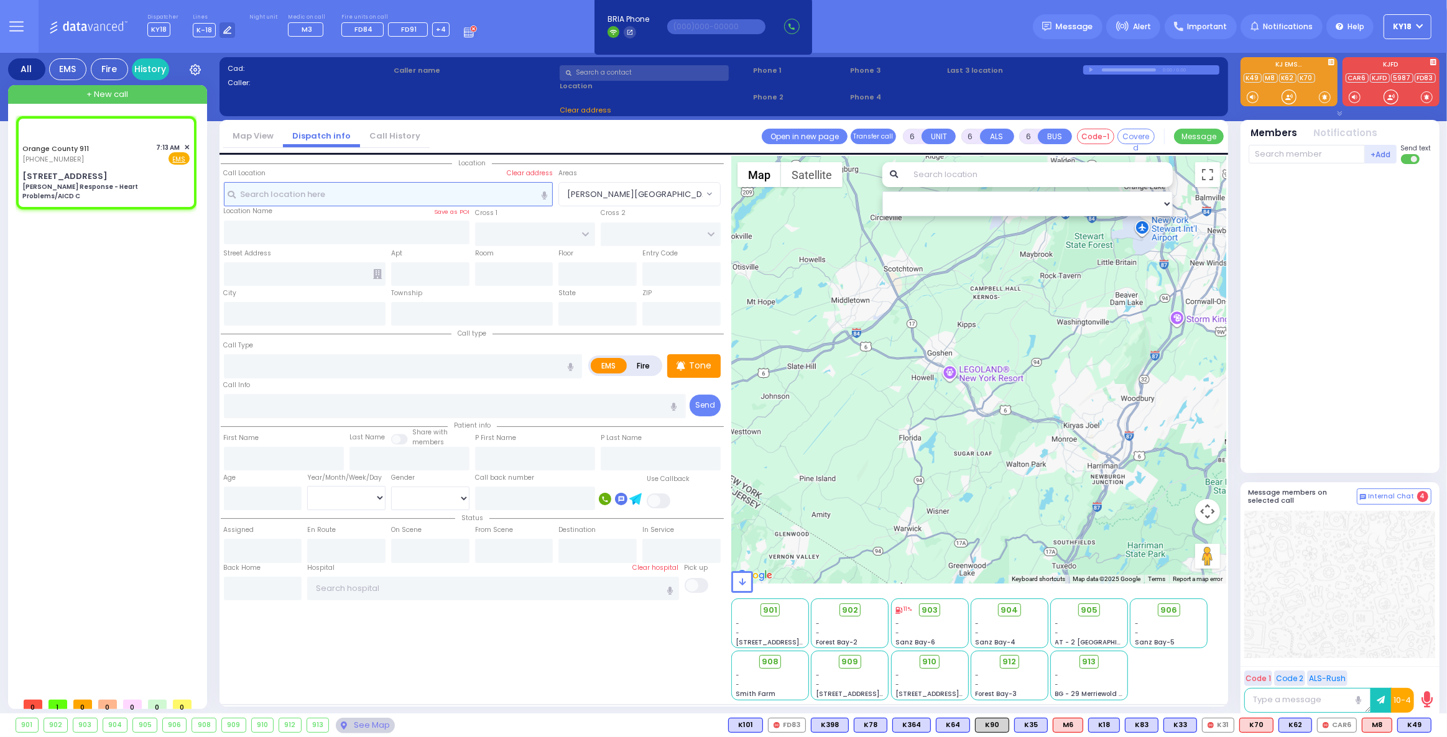
select select
type input "[PERSON_NAME] Response - Heart Problems/AICD C"
radio input "true"
type input "Nature: : Charlie Response - Heart Problems/AICD C Address: : [STREET_ADDRESS]:…"
select select
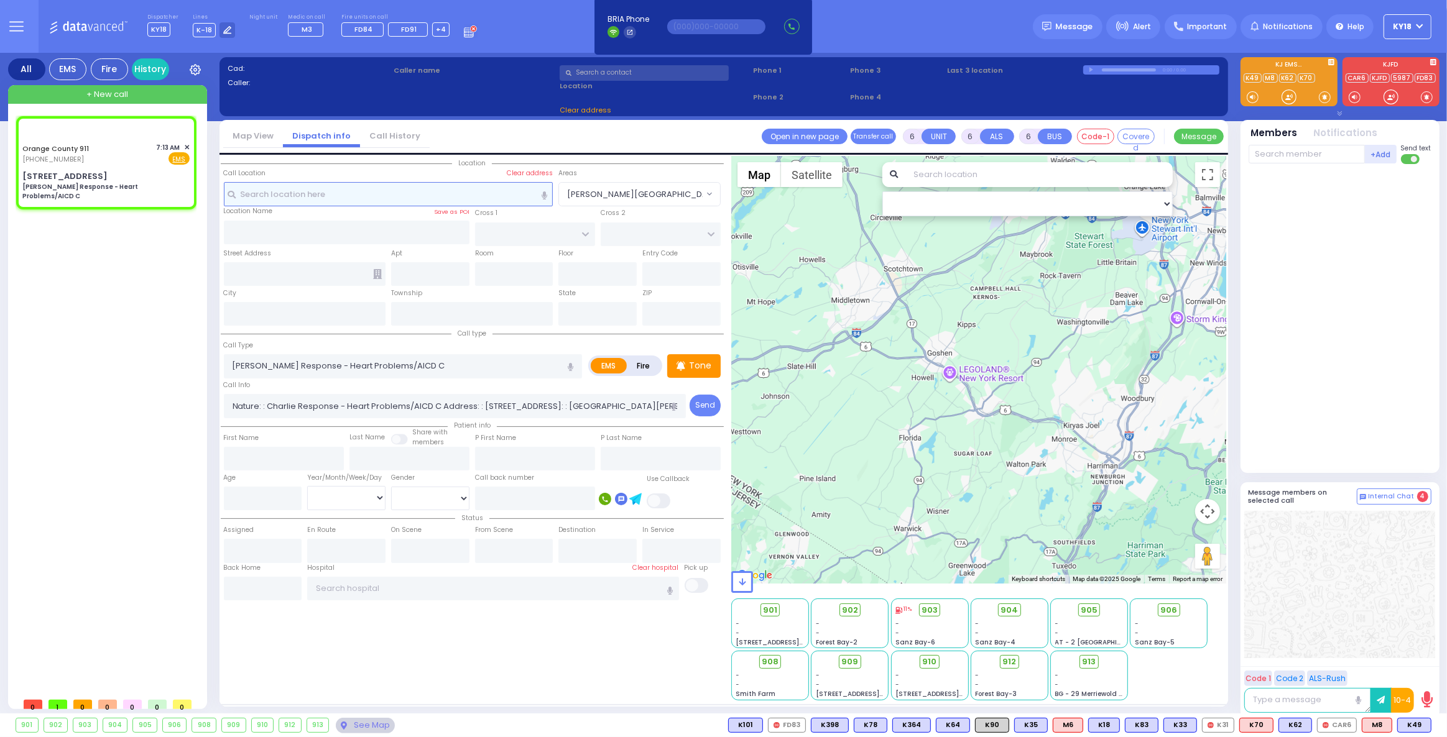
select select "Hatzalah Garages"
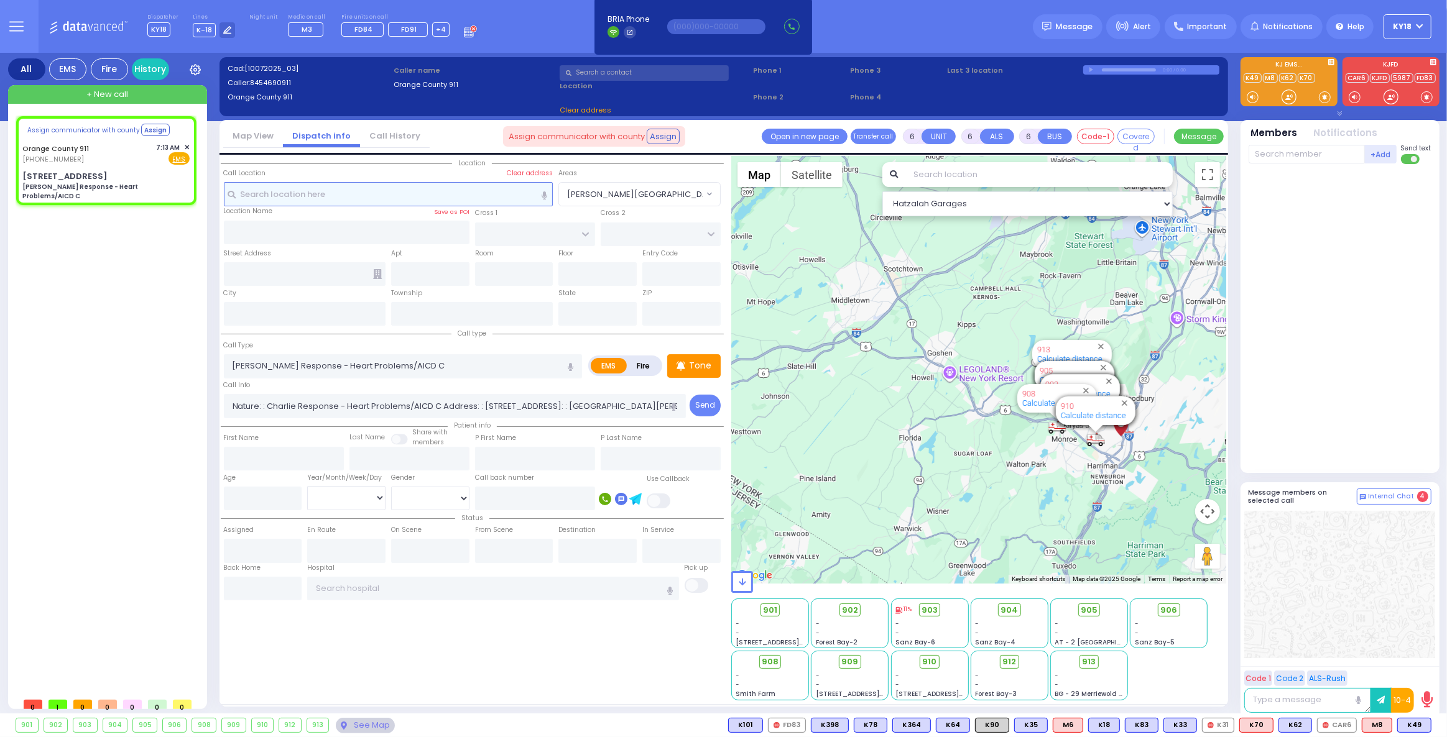
type input "[STREET_ADDRESS]"
type input "Monroe"
type input "[US_STATE]"
type input "10917"
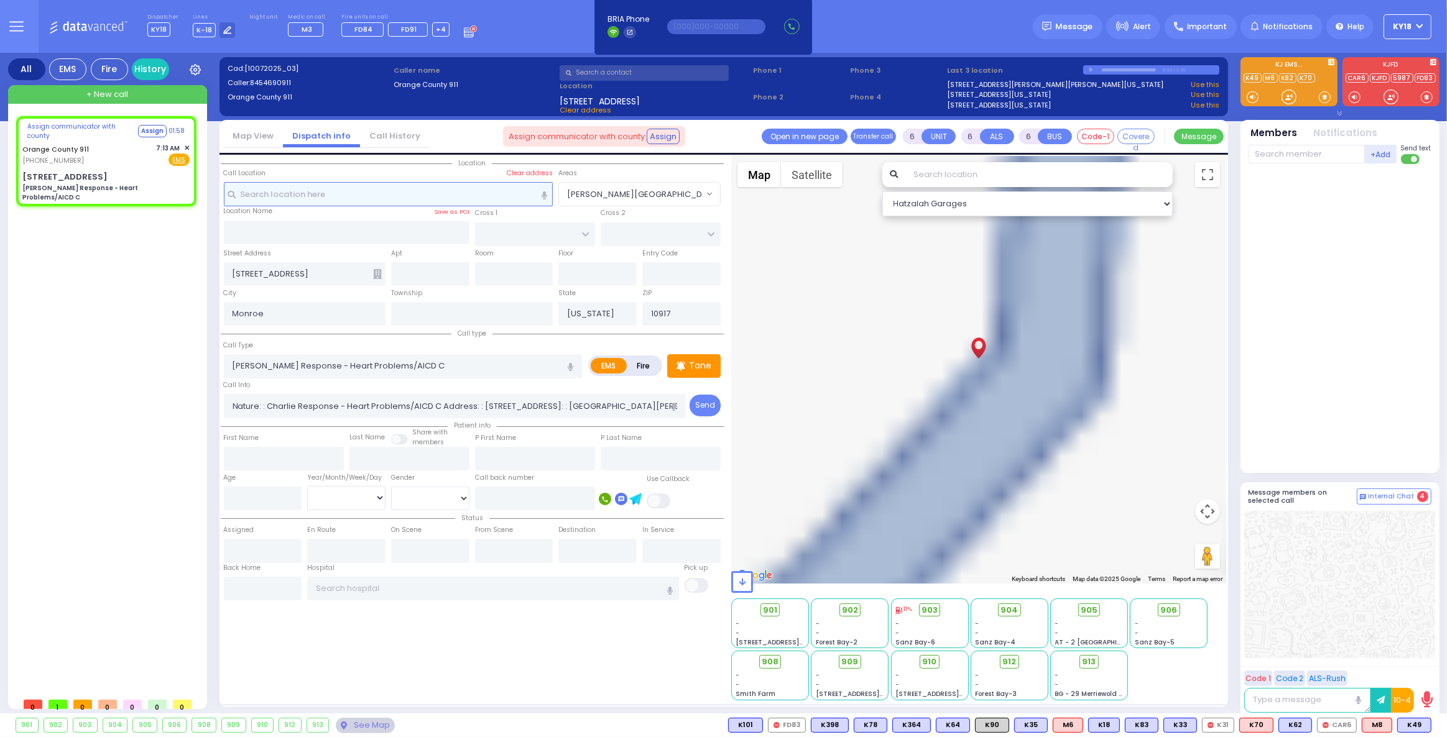
select select
radio input "true"
select select
select select "Hatzalah Garages"
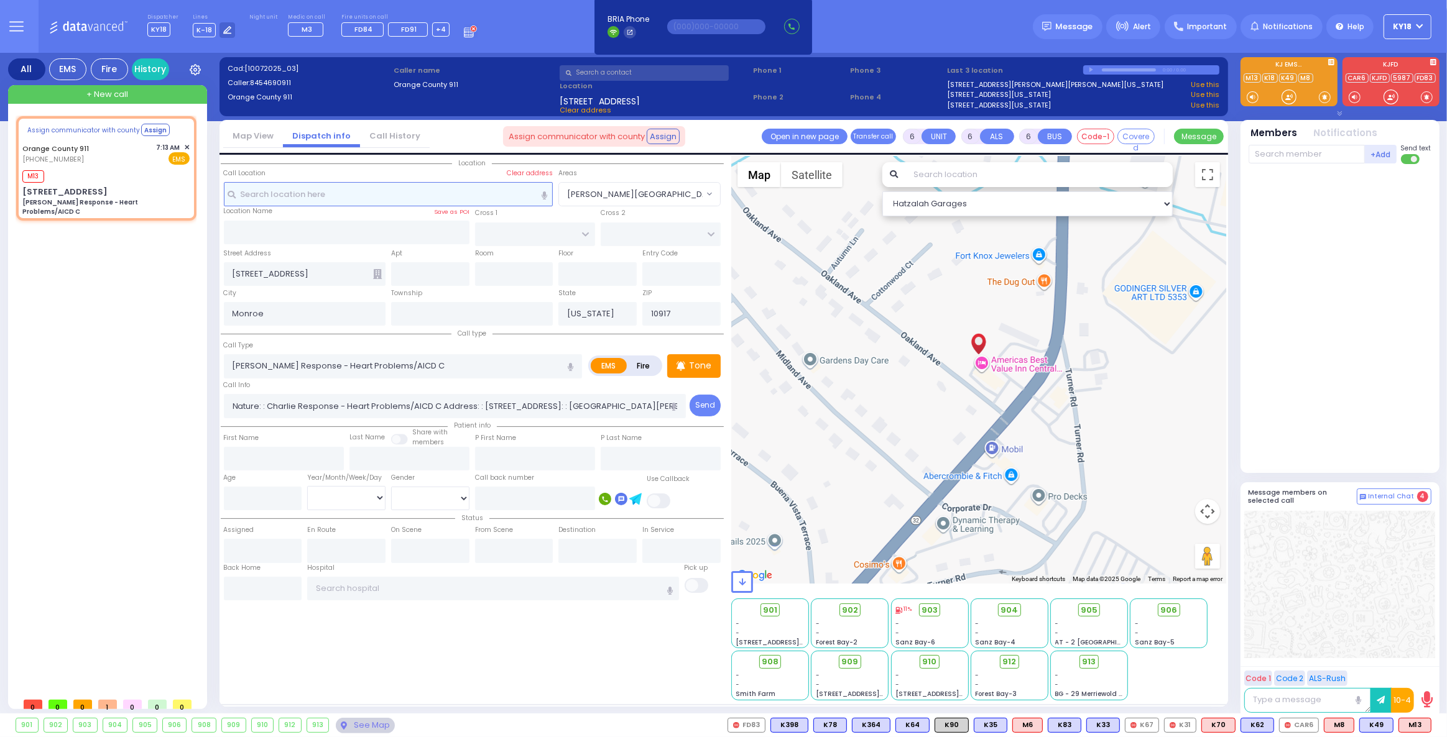
select select
radio input "true"
select select
type input "07:14"
select select "Hatzalah Garages"
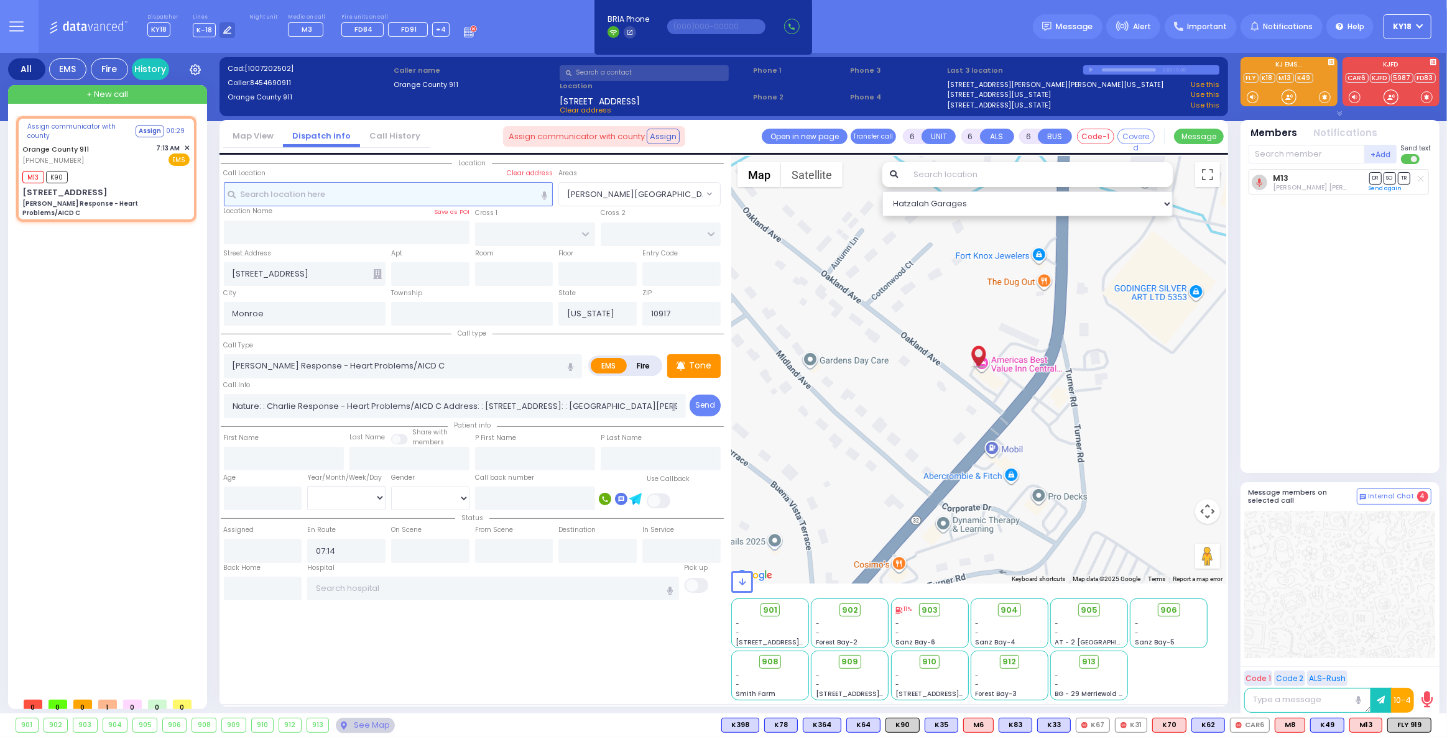
select select
radio input "true"
select select
select select "Hatzalah Garages"
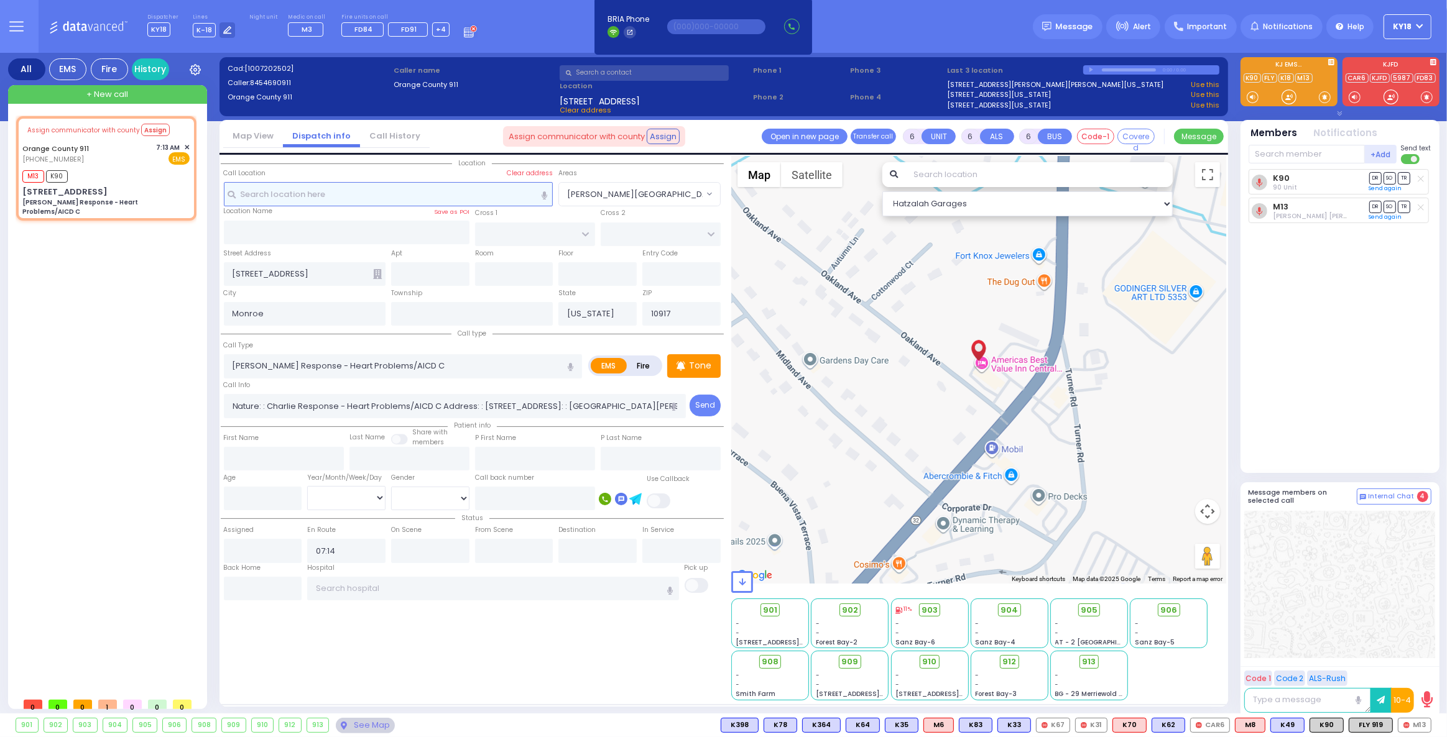
select select
radio input "true"
type input "Unknown"
select select "Year"
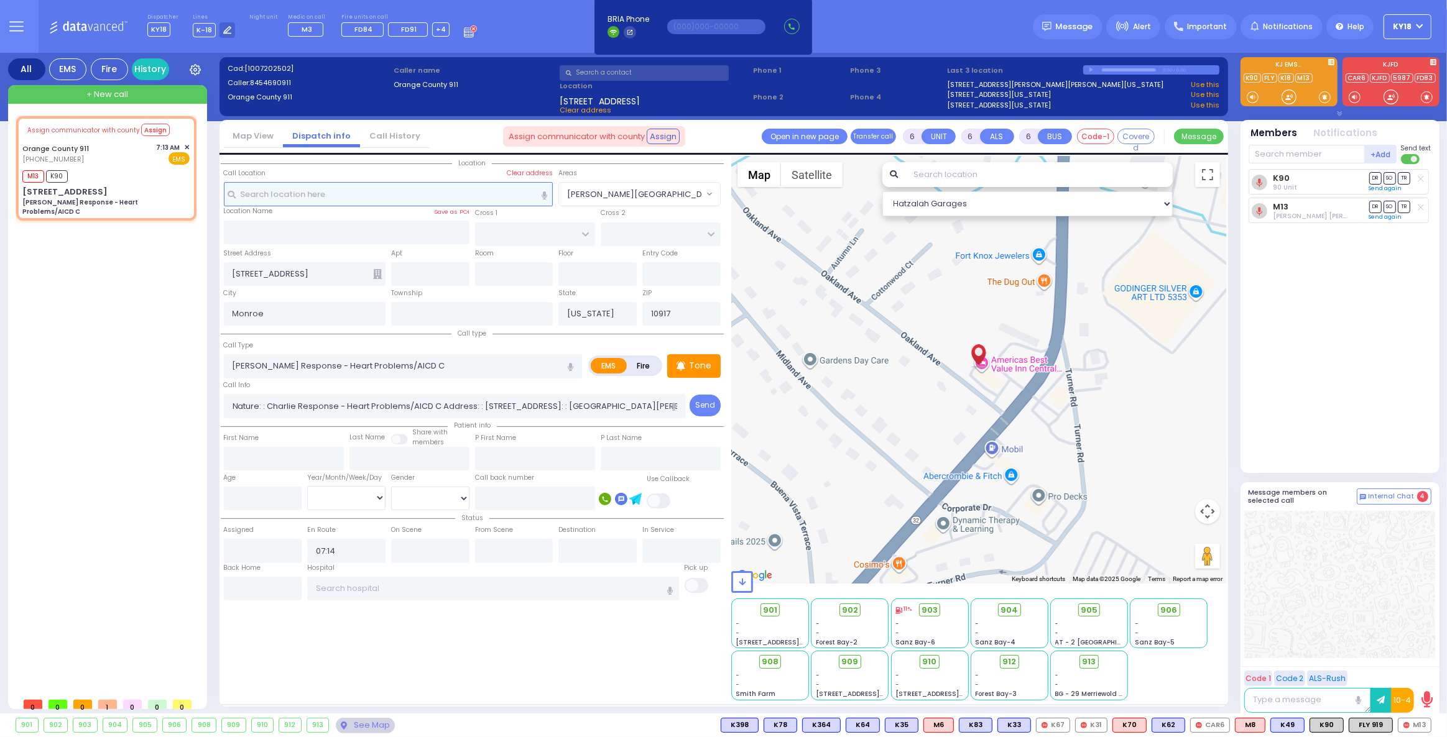
type input "07:14"
select select "Hatzalah Garages"
select select
radio input "true"
select select "Year"
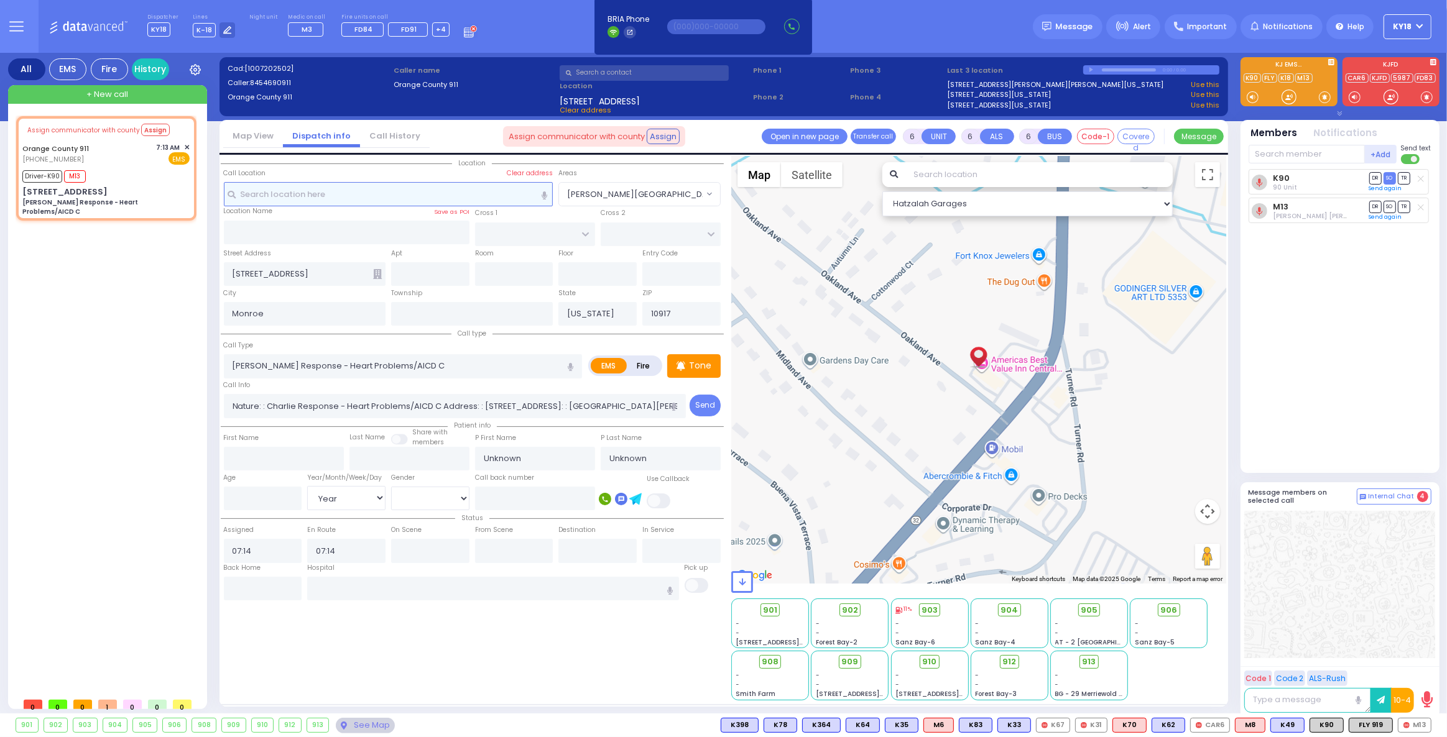
type input "07:33"
select select "Hatzalah Garages"
